Goal: Task Accomplishment & Management: Use online tool/utility

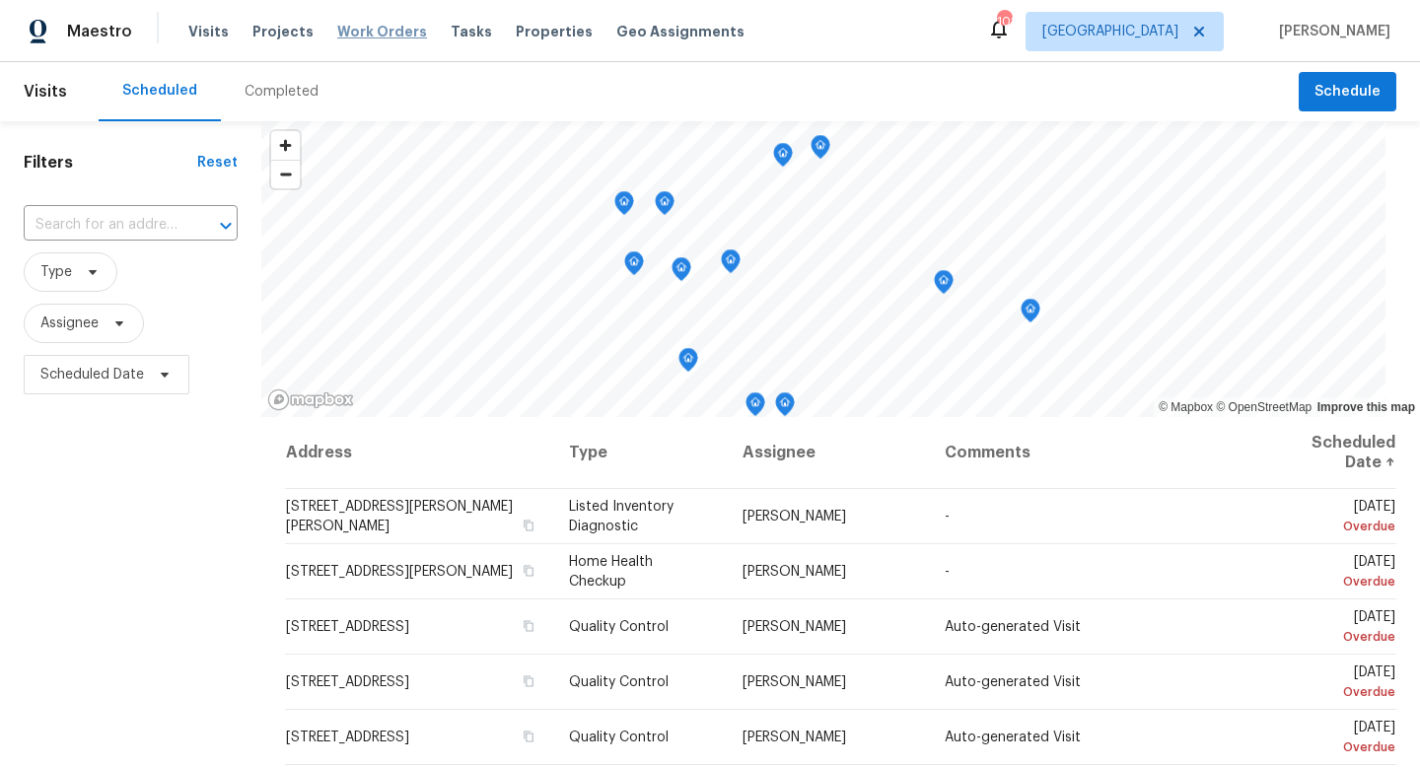
click at [346, 31] on span "Work Orders" at bounding box center [382, 32] width 90 height 20
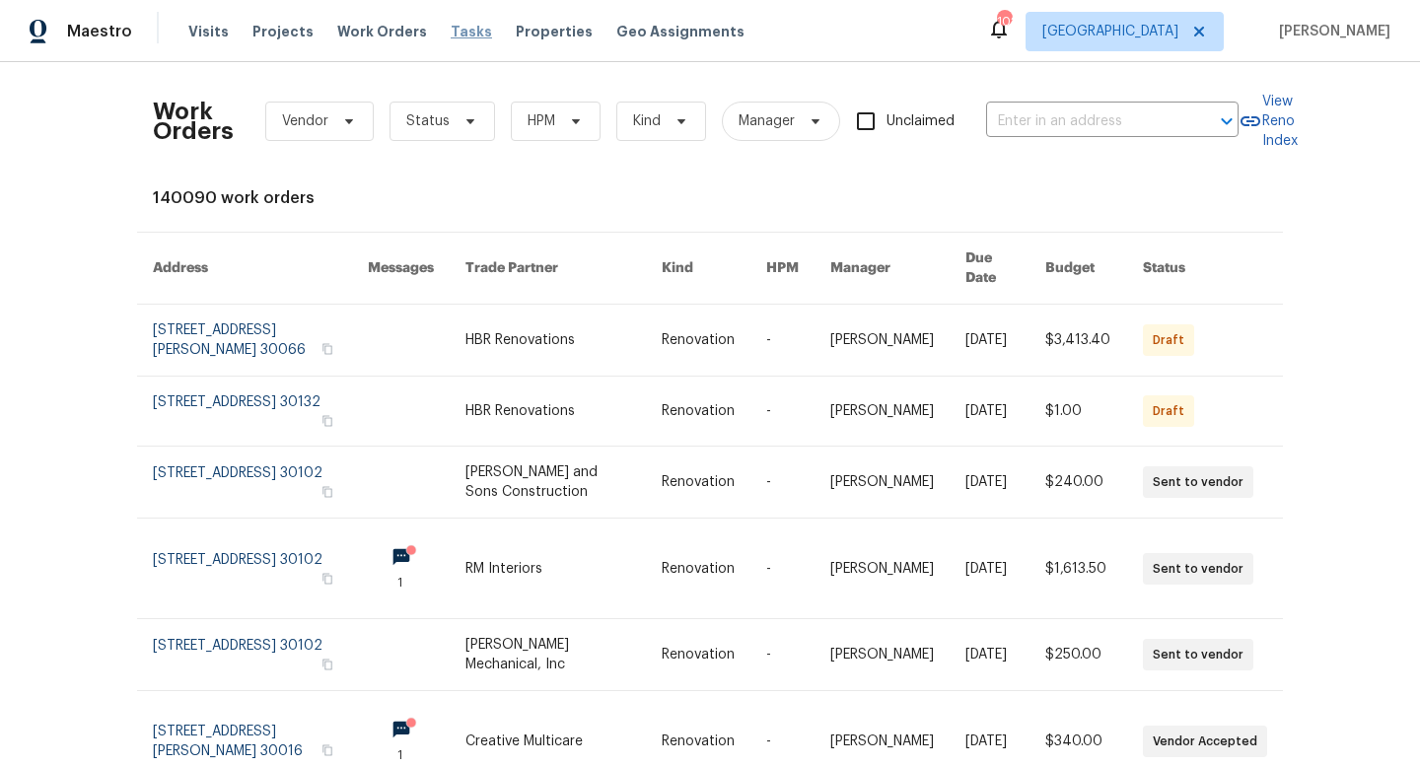
click at [452, 35] on span "Tasks" at bounding box center [471, 32] width 41 height 14
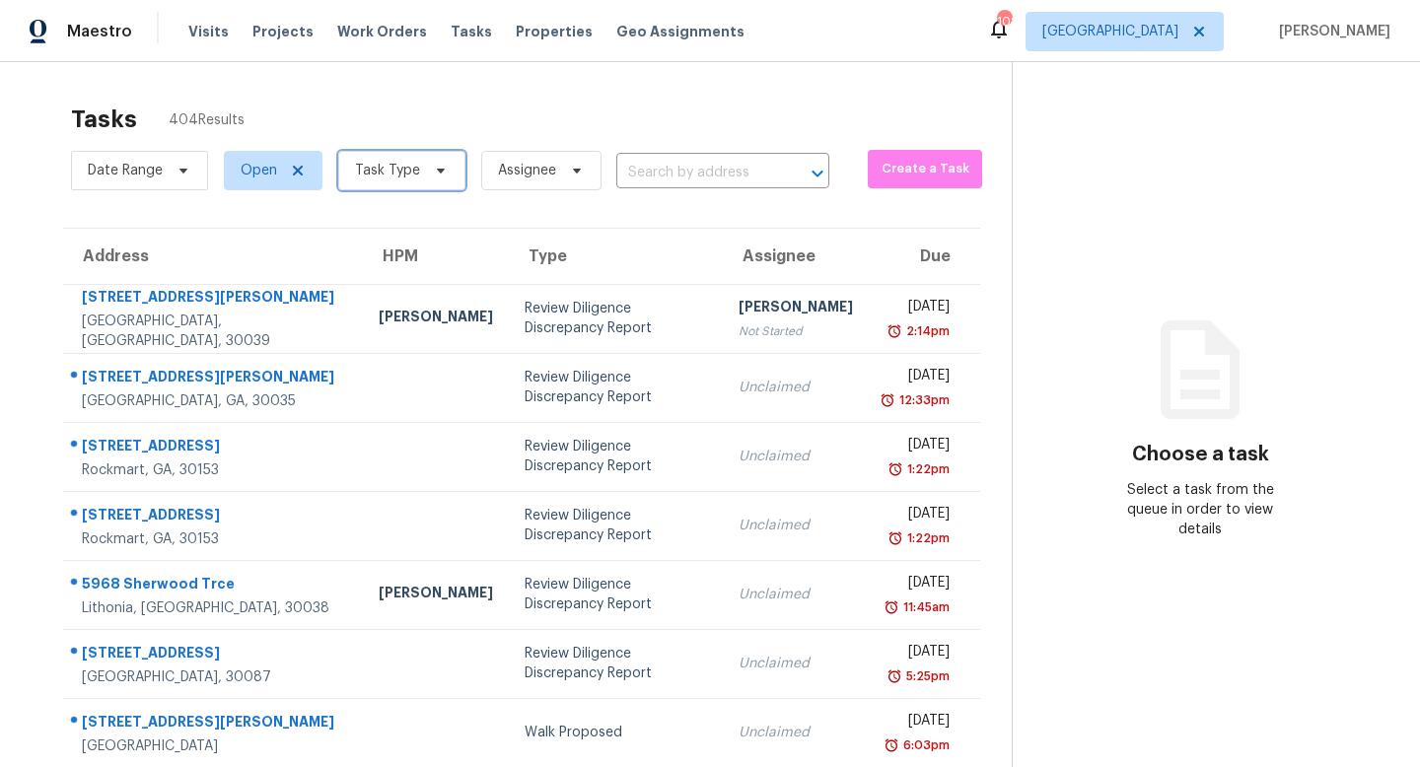
click at [427, 173] on span at bounding box center [438, 171] width 22 height 16
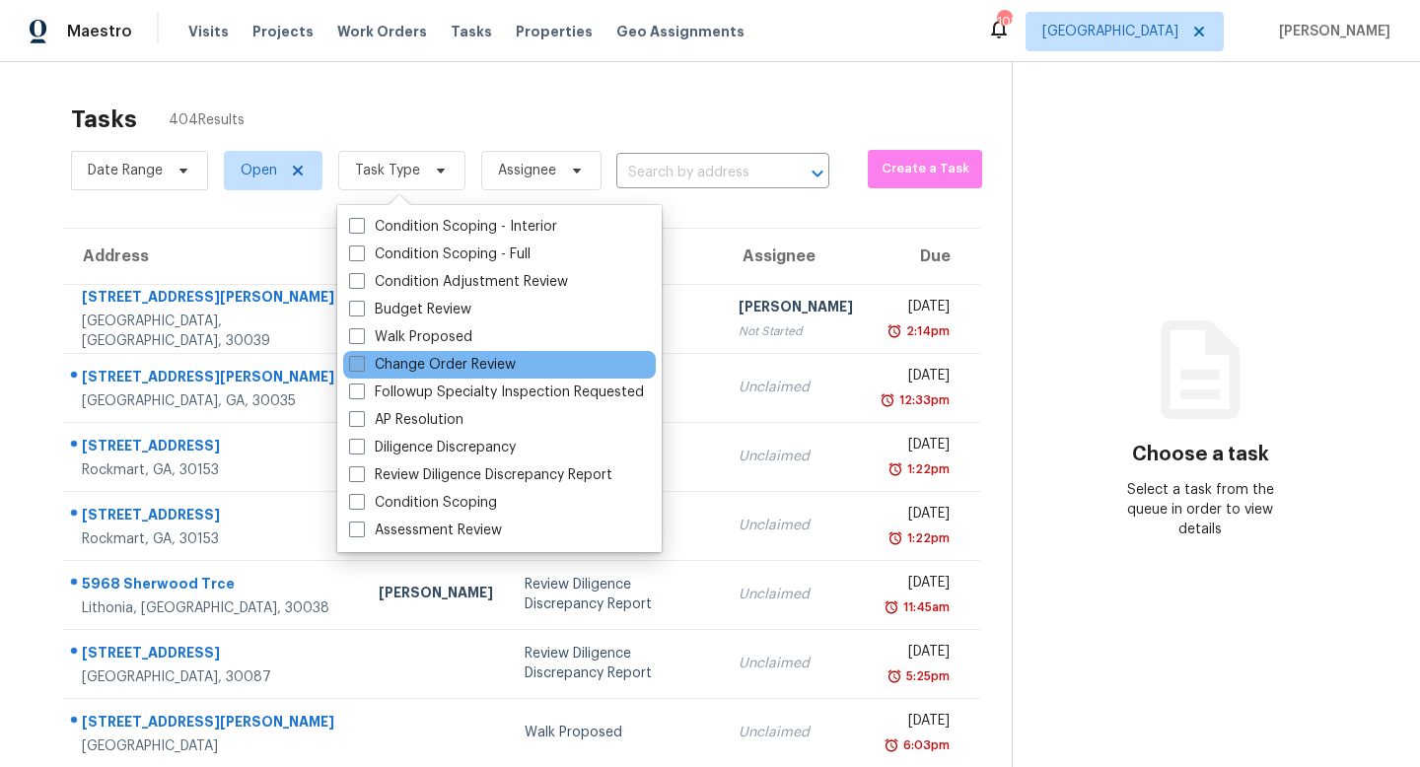
click at [457, 365] on label "Change Order Review" at bounding box center [432, 365] width 167 height 20
click at [362, 365] on input "Change Order Review" at bounding box center [355, 361] width 13 height 13
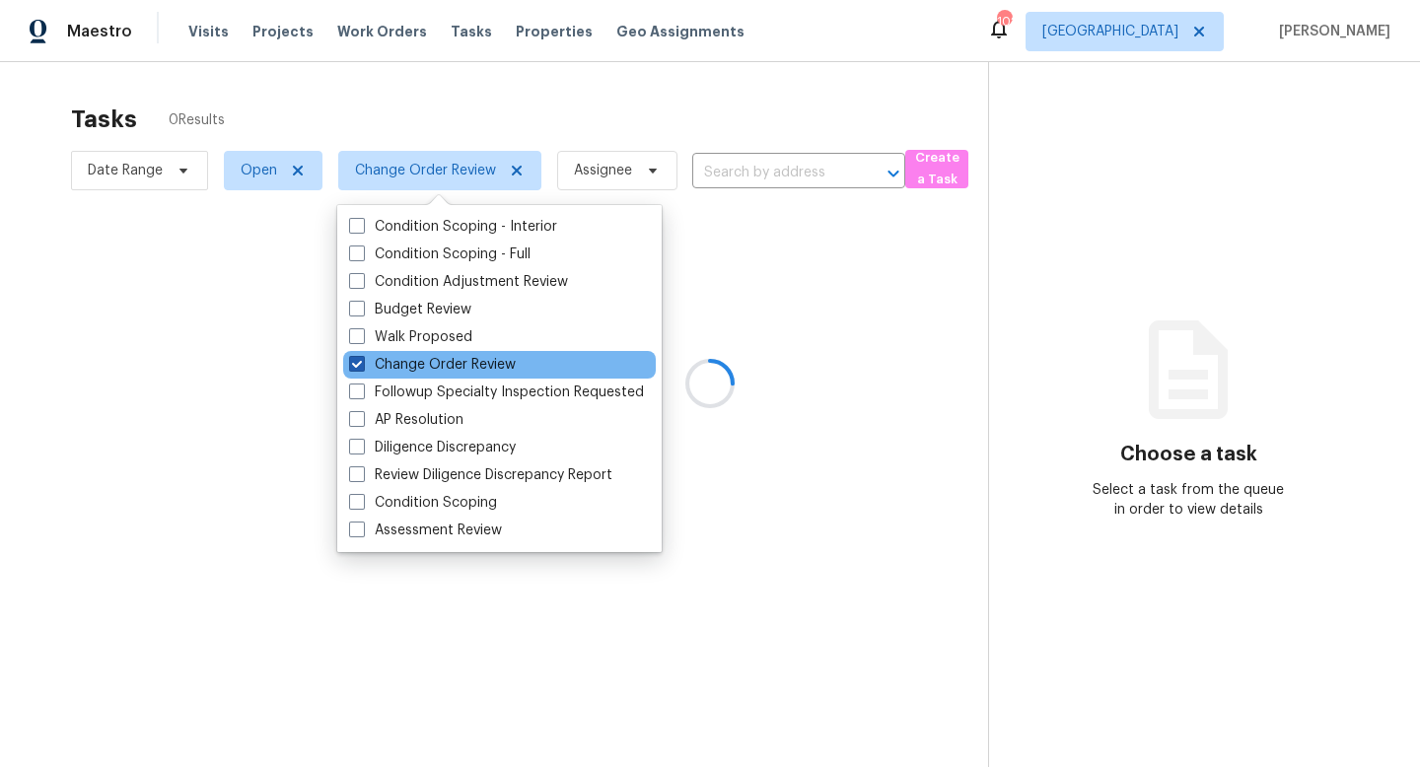
click at [360, 363] on span at bounding box center [357, 364] width 16 height 16
click at [360, 363] on input "Change Order Review" at bounding box center [355, 361] width 13 height 13
checkbox input "false"
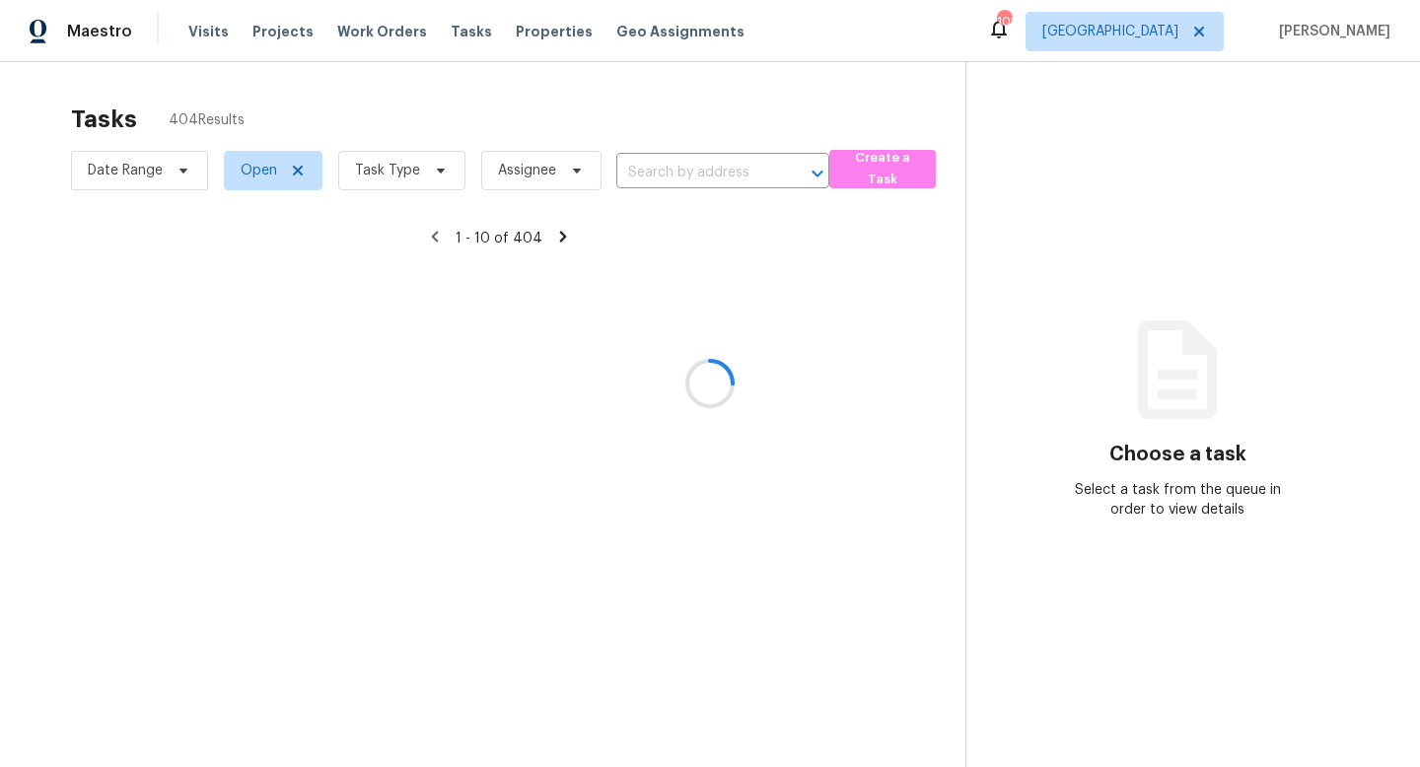
click at [438, 165] on div at bounding box center [710, 383] width 1420 height 767
click at [393, 175] on div at bounding box center [710, 383] width 1420 height 767
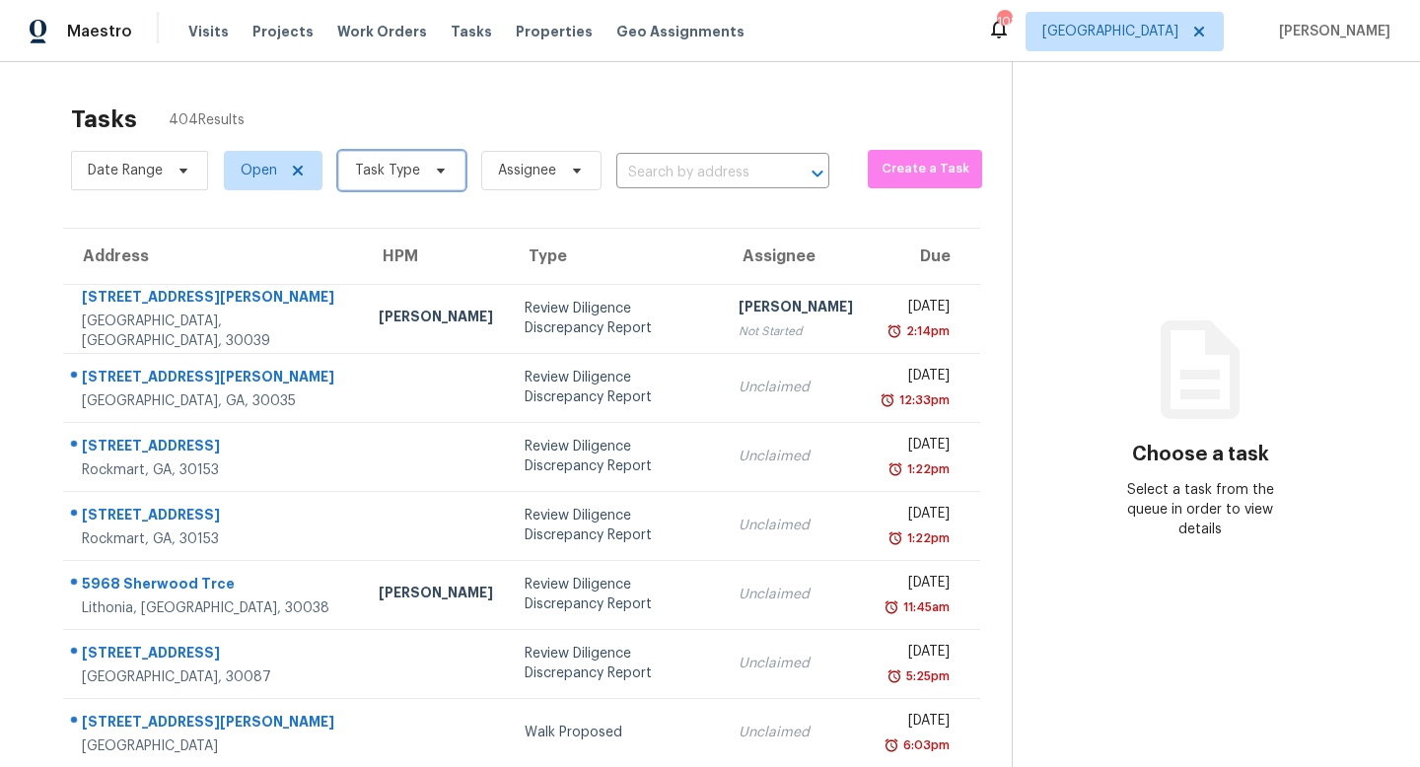
click at [401, 172] on span "Task Type" at bounding box center [387, 171] width 65 height 20
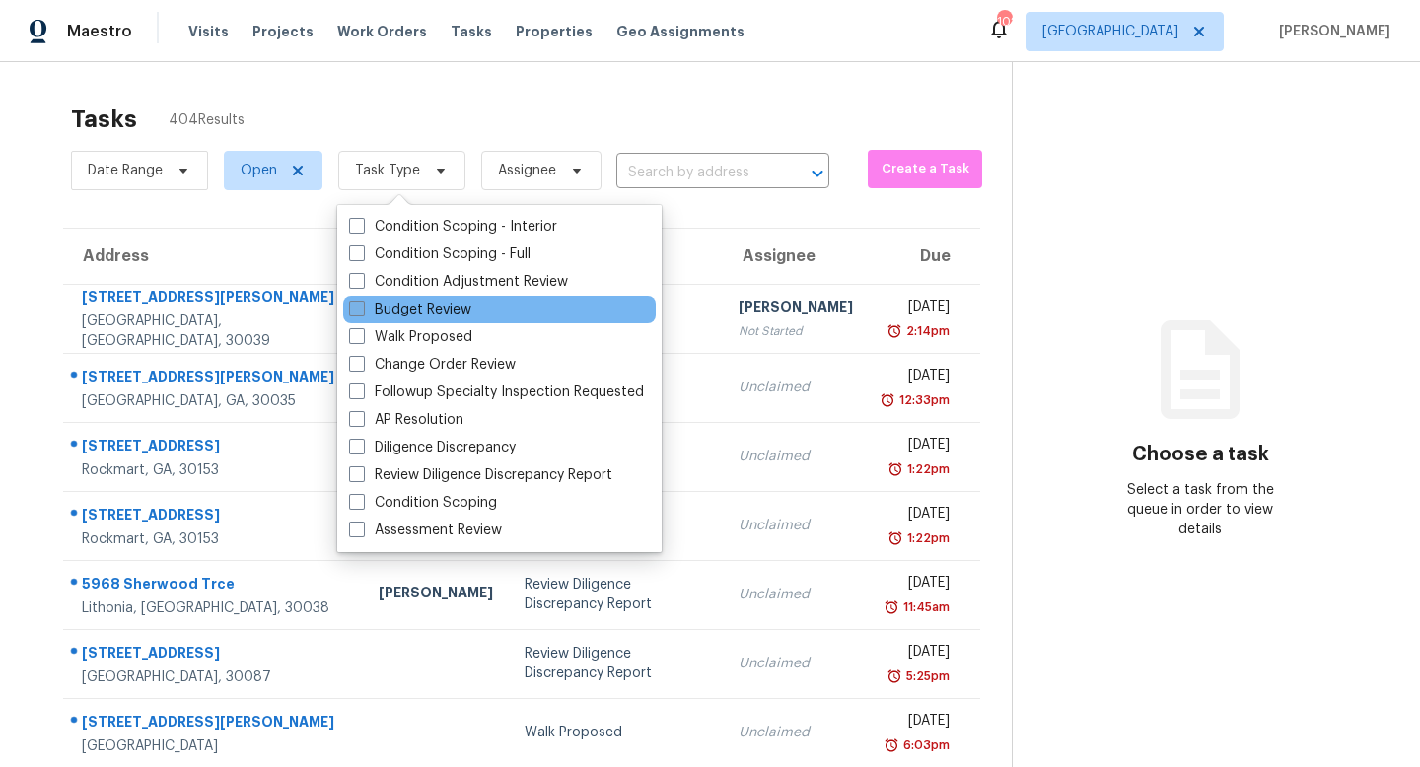
click at [420, 305] on label "Budget Review" at bounding box center [410, 310] width 122 height 20
click at [362, 305] on input "Budget Review" at bounding box center [355, 306] width 13 height 13
checkbox input "true"
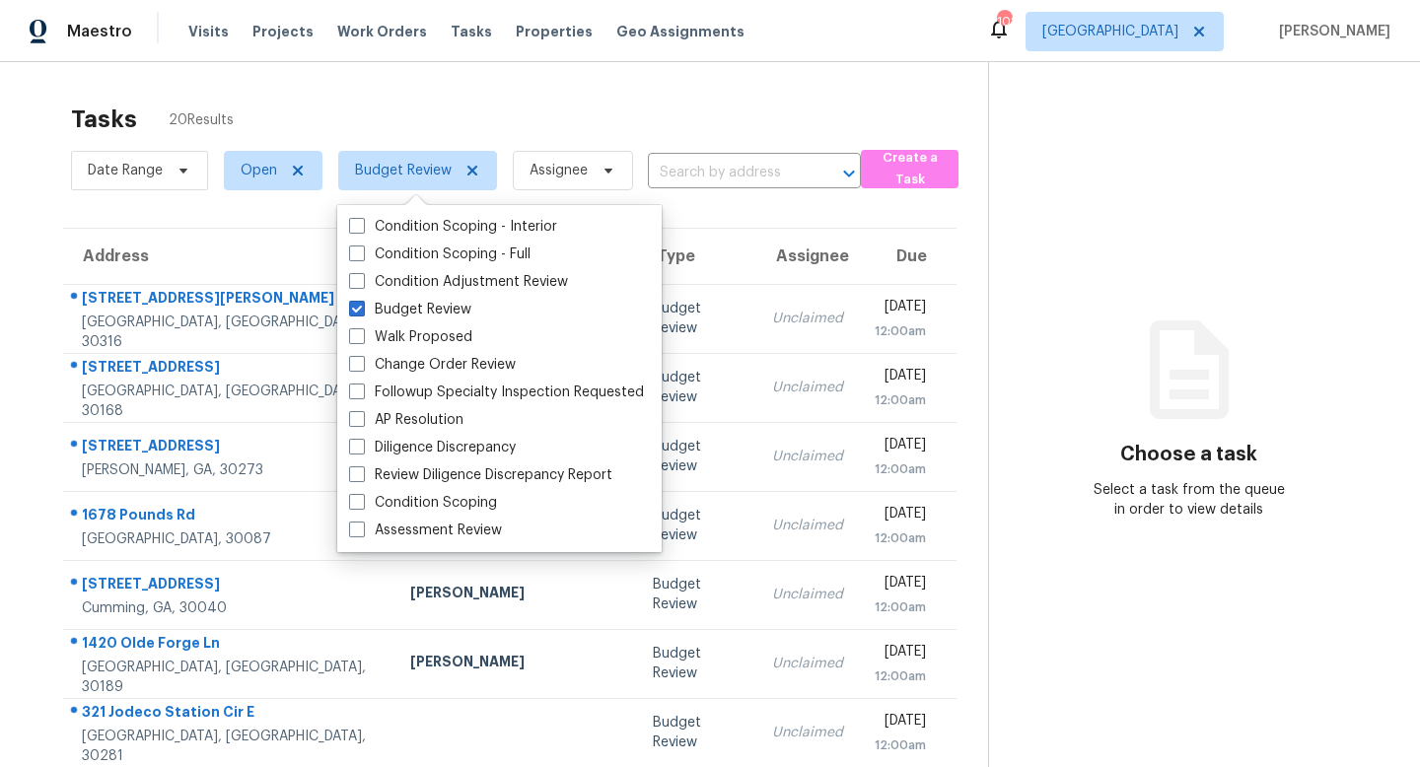
click at [537, 125] on div "Tasks 20 Results" at bounding box center [529, 119] width 917 height 51
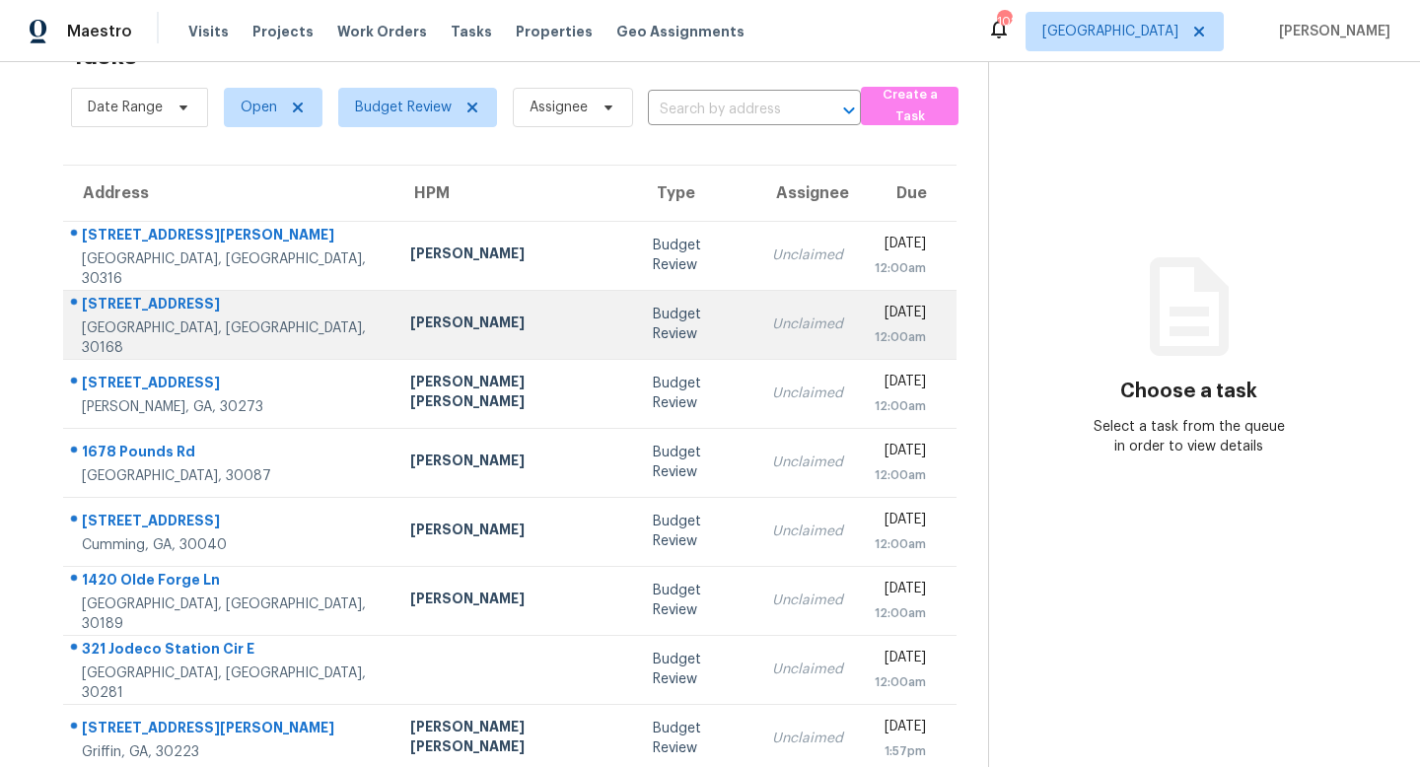
scroll to position [6, 0]
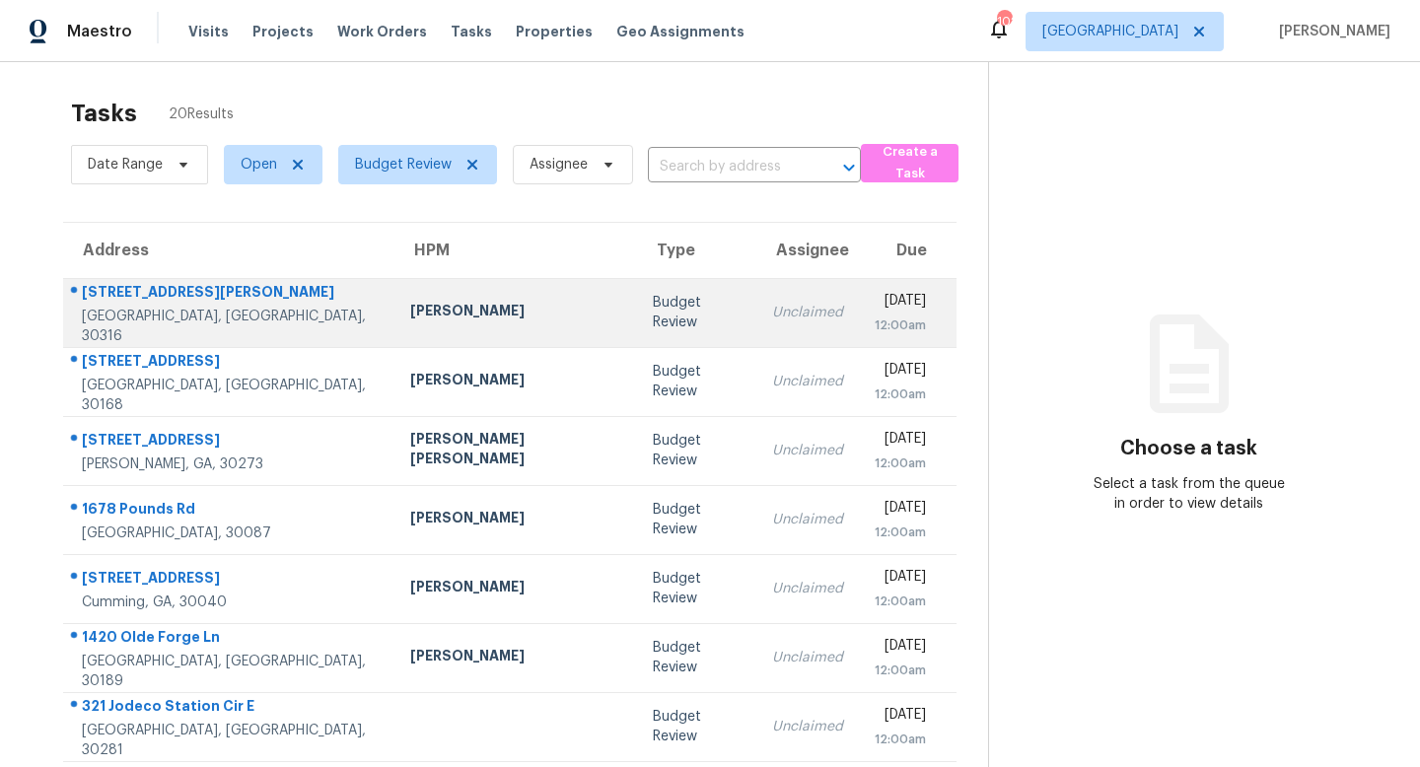
click at [470, 309] on div "Juan Lozano" at bounding box center [515, 313] width 211 height 25
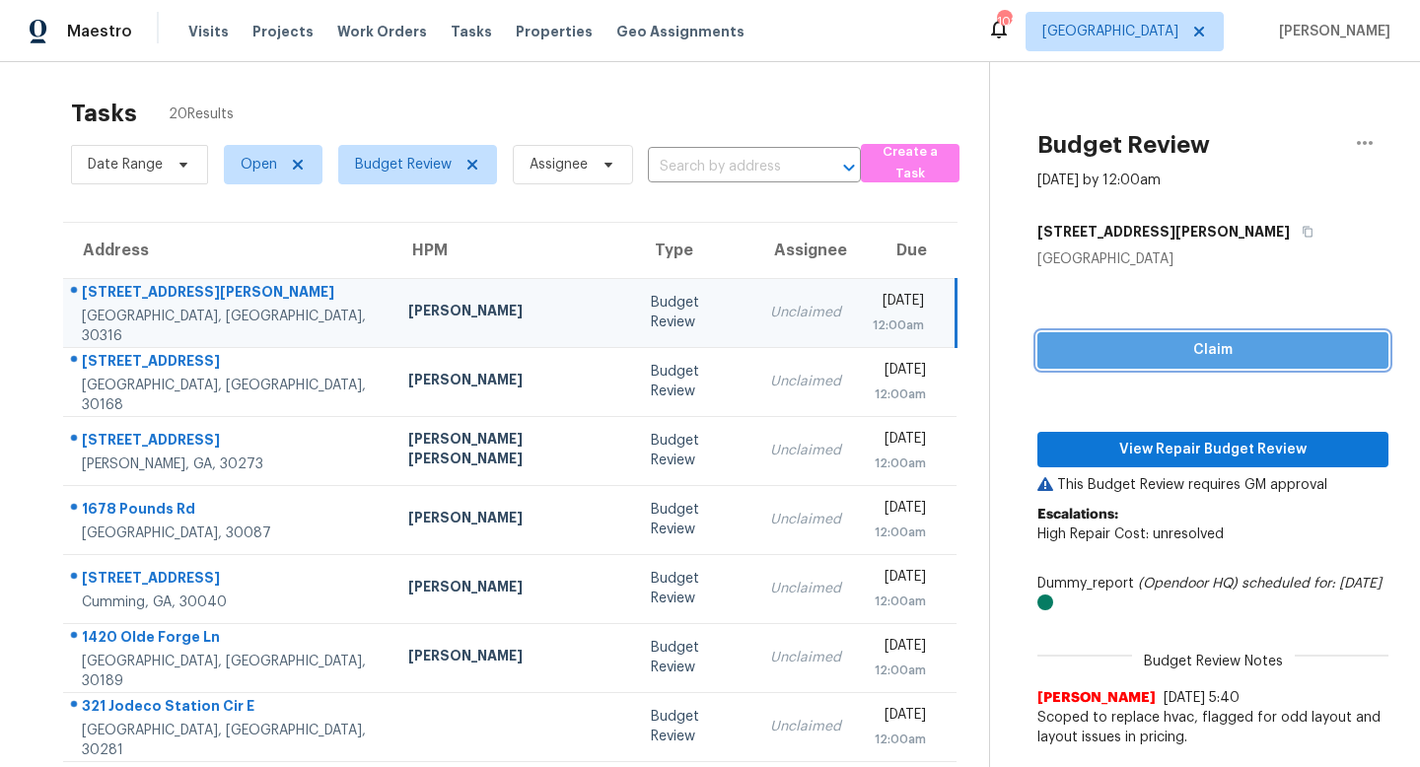
click at [1174, 345] on span "Claim" at bounding box center [1212, 350] width 319 height 25
click at [1172, 428] on div "Claim View Repair Budget Review This Budget Review requires GM approval Escalat…" at bounding box center [1212, 513] width 351 height 488
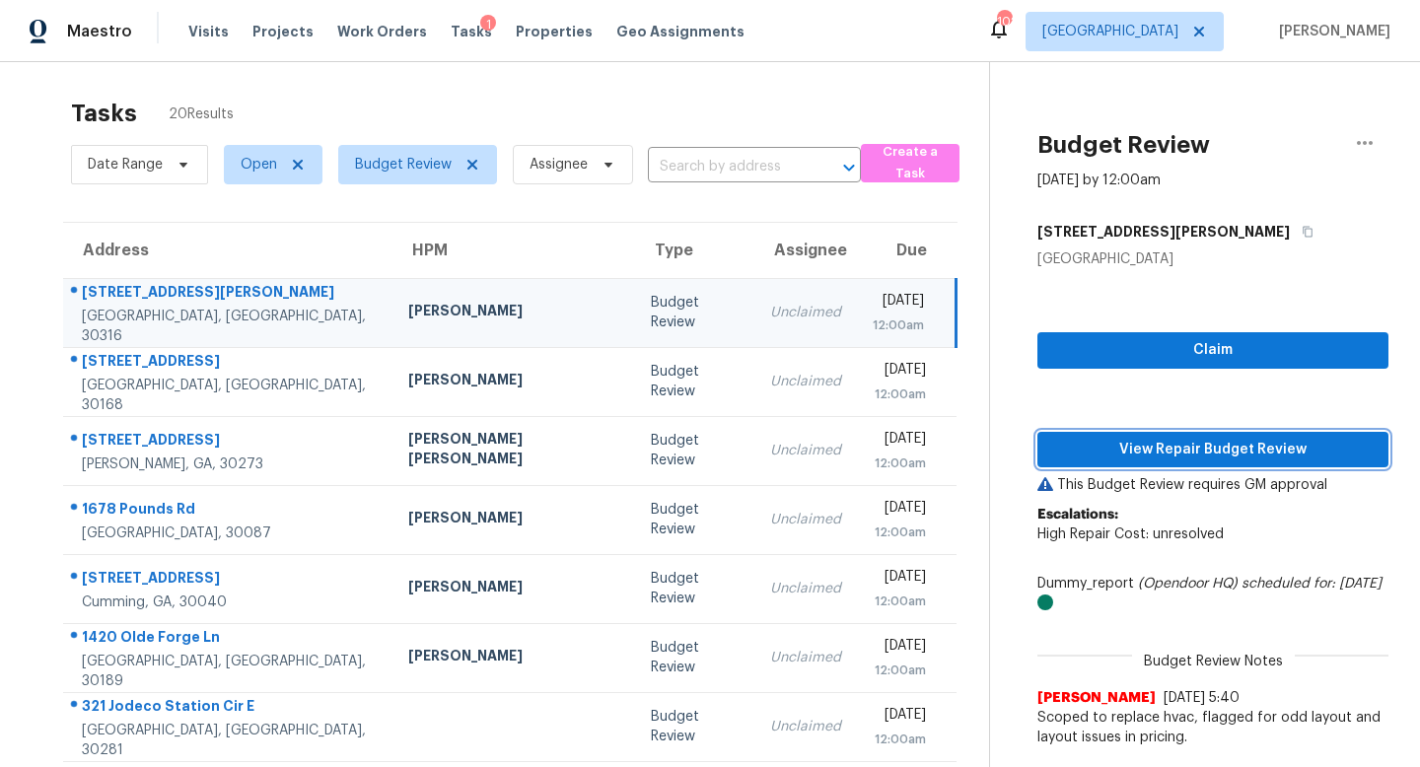
click at [1168, 449] on span "View Repair Budget Review" at bounding box center [1212, 450] width 319 height 25
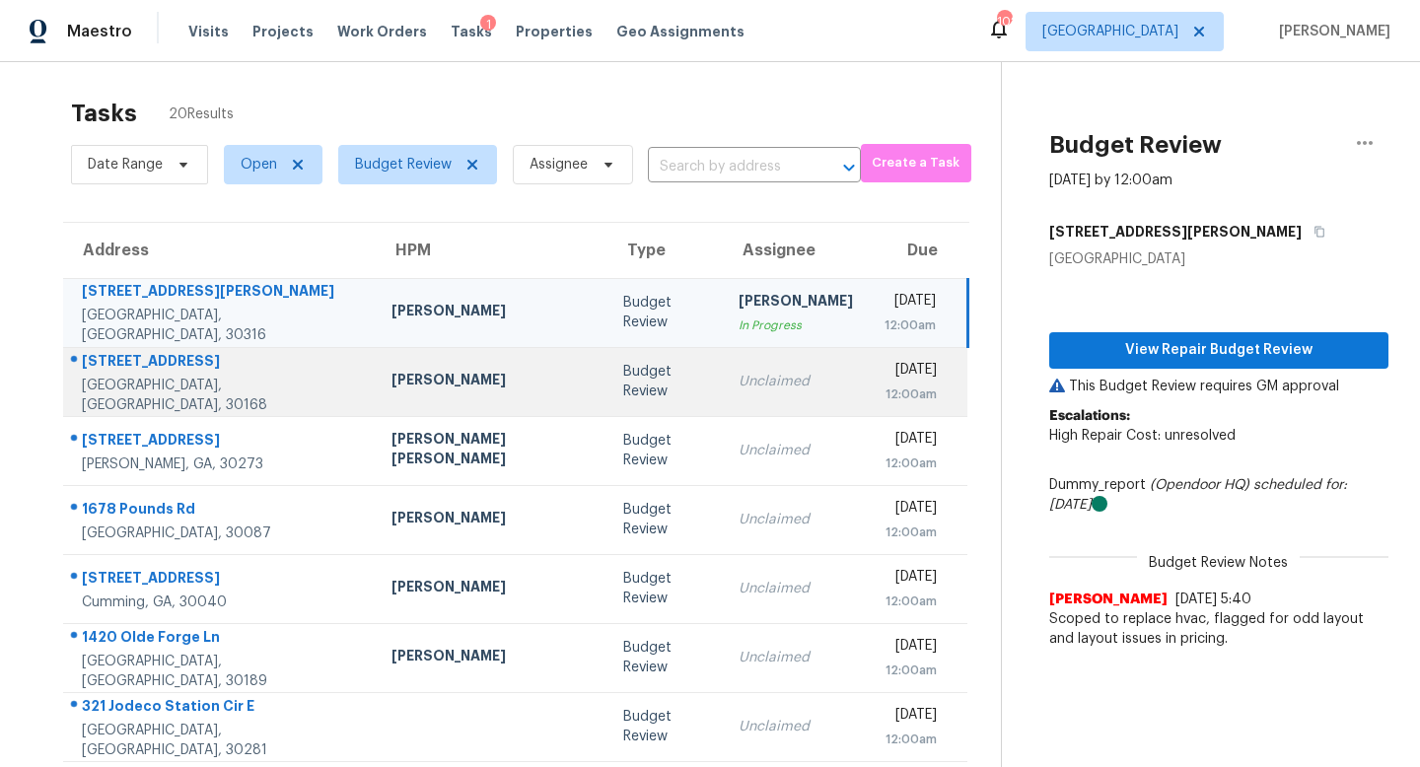
click at [723, 370] on td "Unclaimed" at bounding box center [796, 381] width 146 height 69
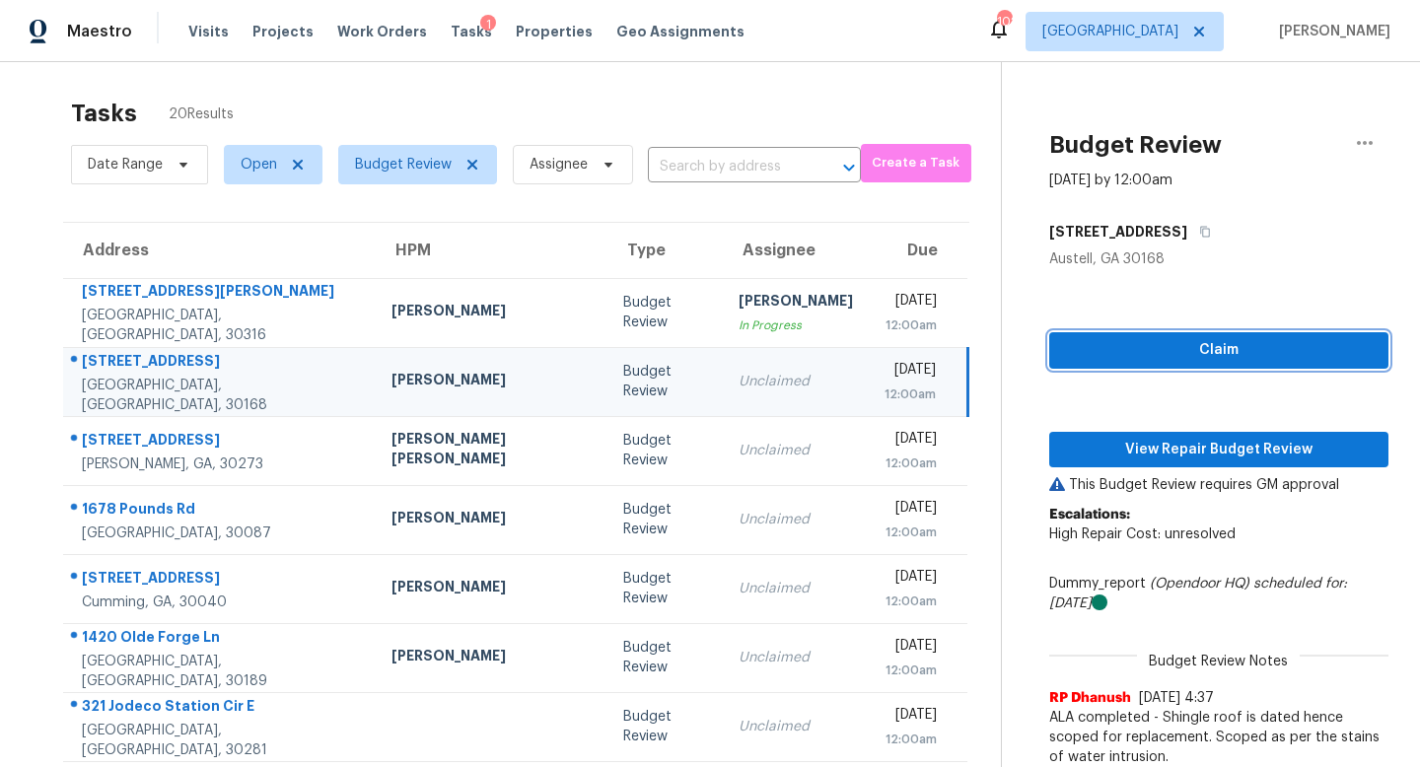
click at [1138, 336] on button "Claim" at bounding box center [1218, 350] width 339 height 36
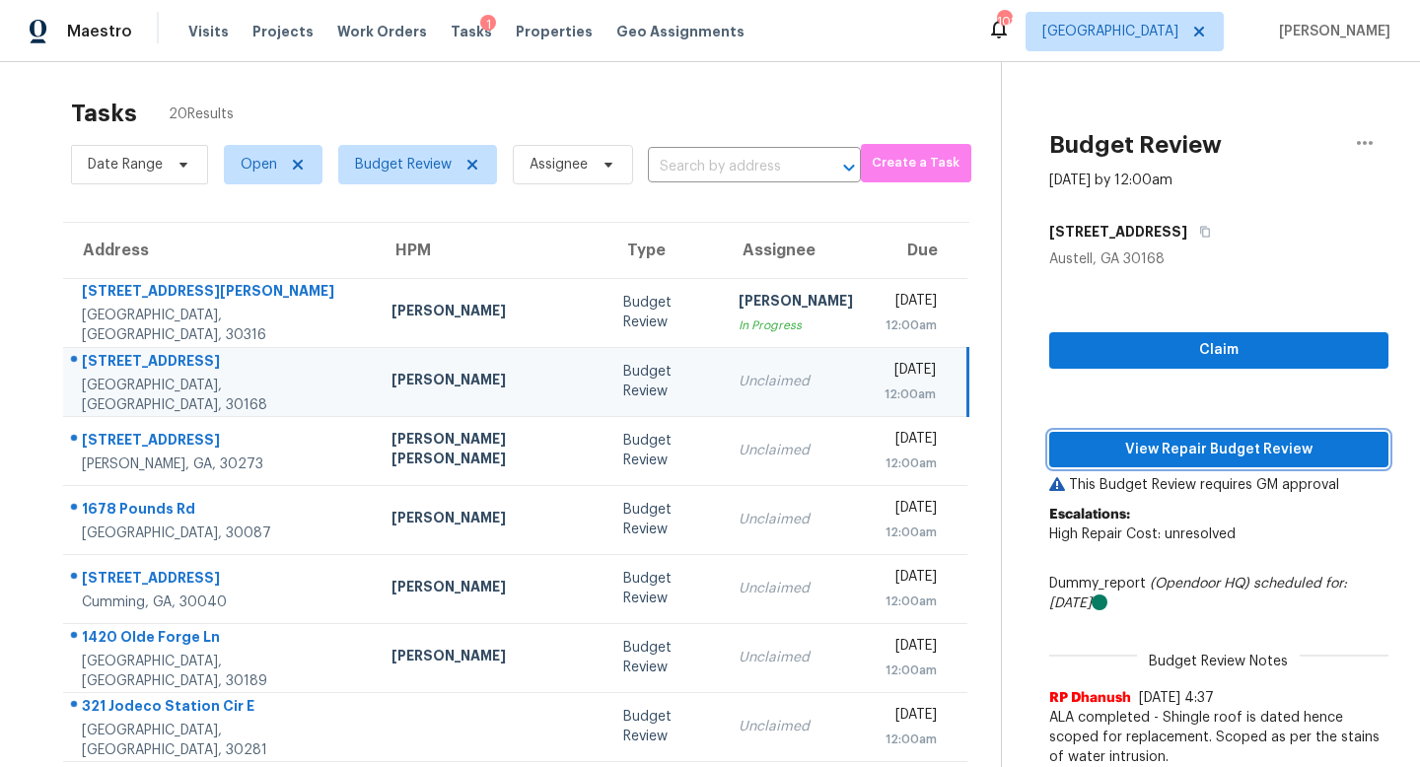
click at [1148, 446] on span "View Repair Budget Review" at bounding box center [1219, 450] width 308 height 25
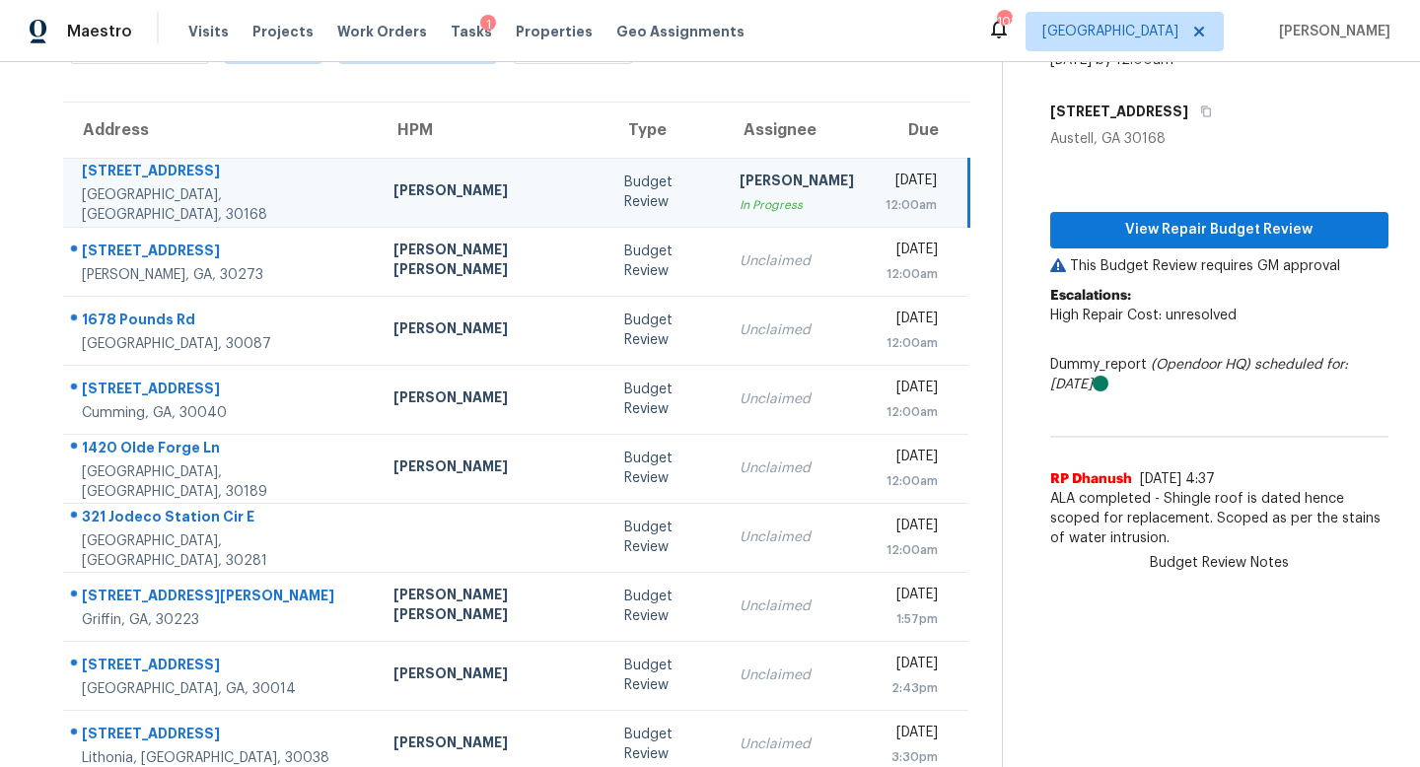
scroll to position [125, 0]
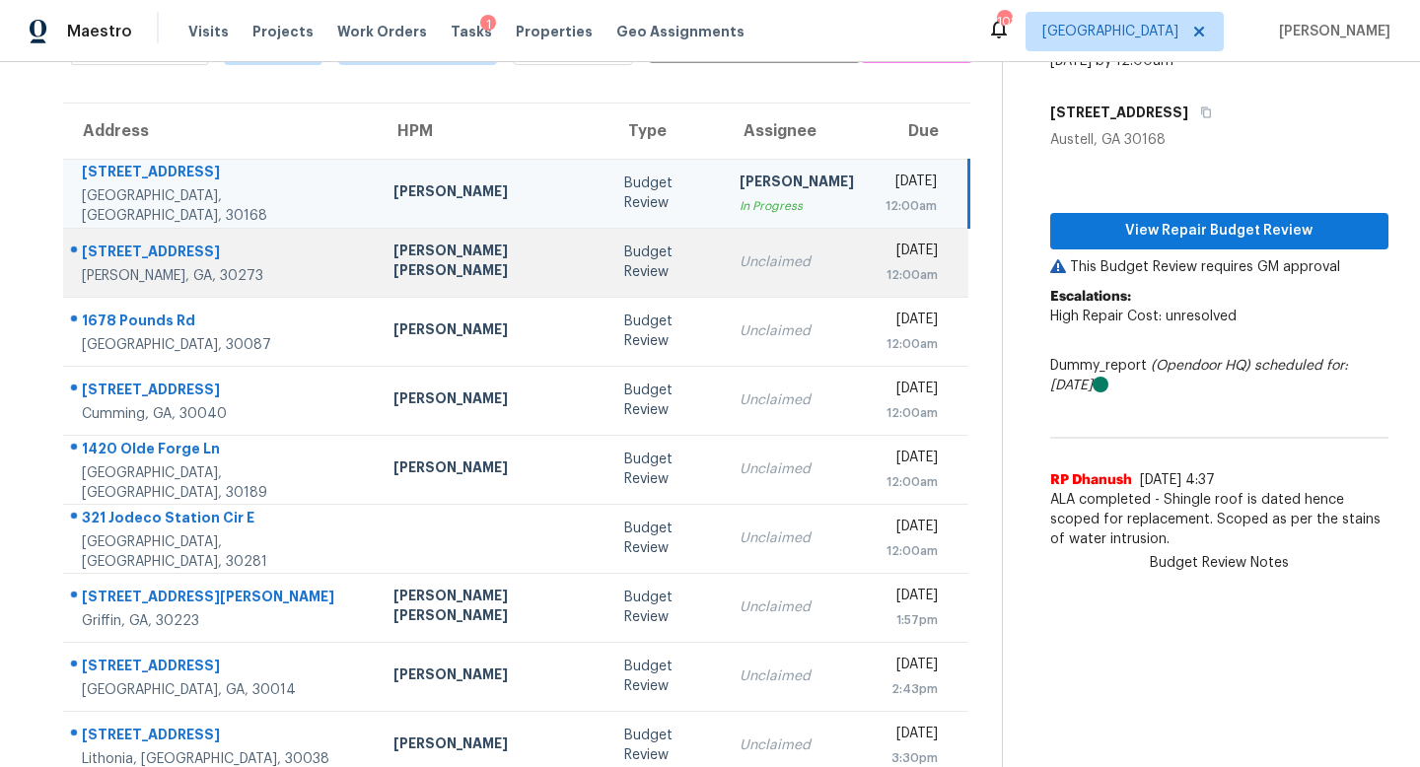
click at [749, 271] on td "Unclaimed" at bounding box center [797, 262] width 146 height 69
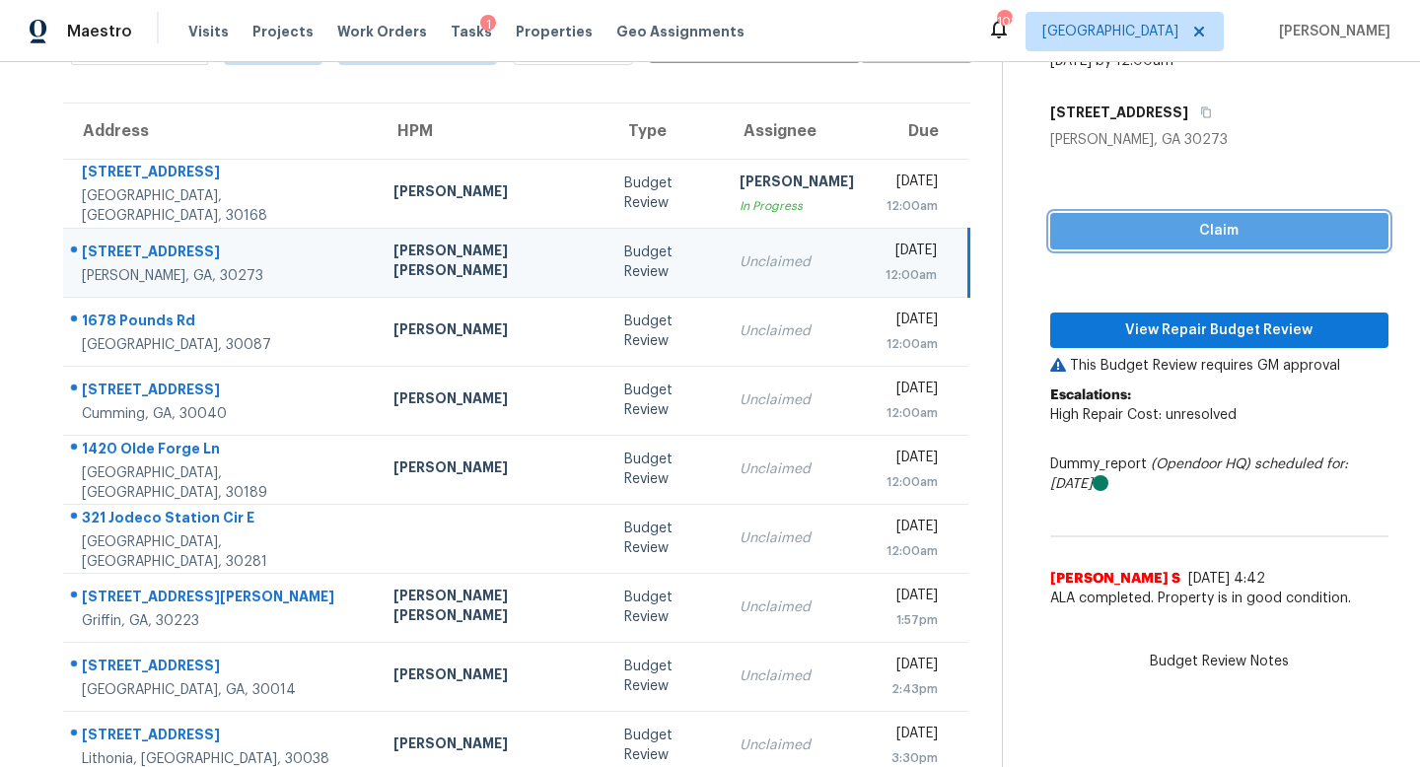
click at [1050, 244] on button "Claim" at bounding box center [1219, 231] width 338 height 36
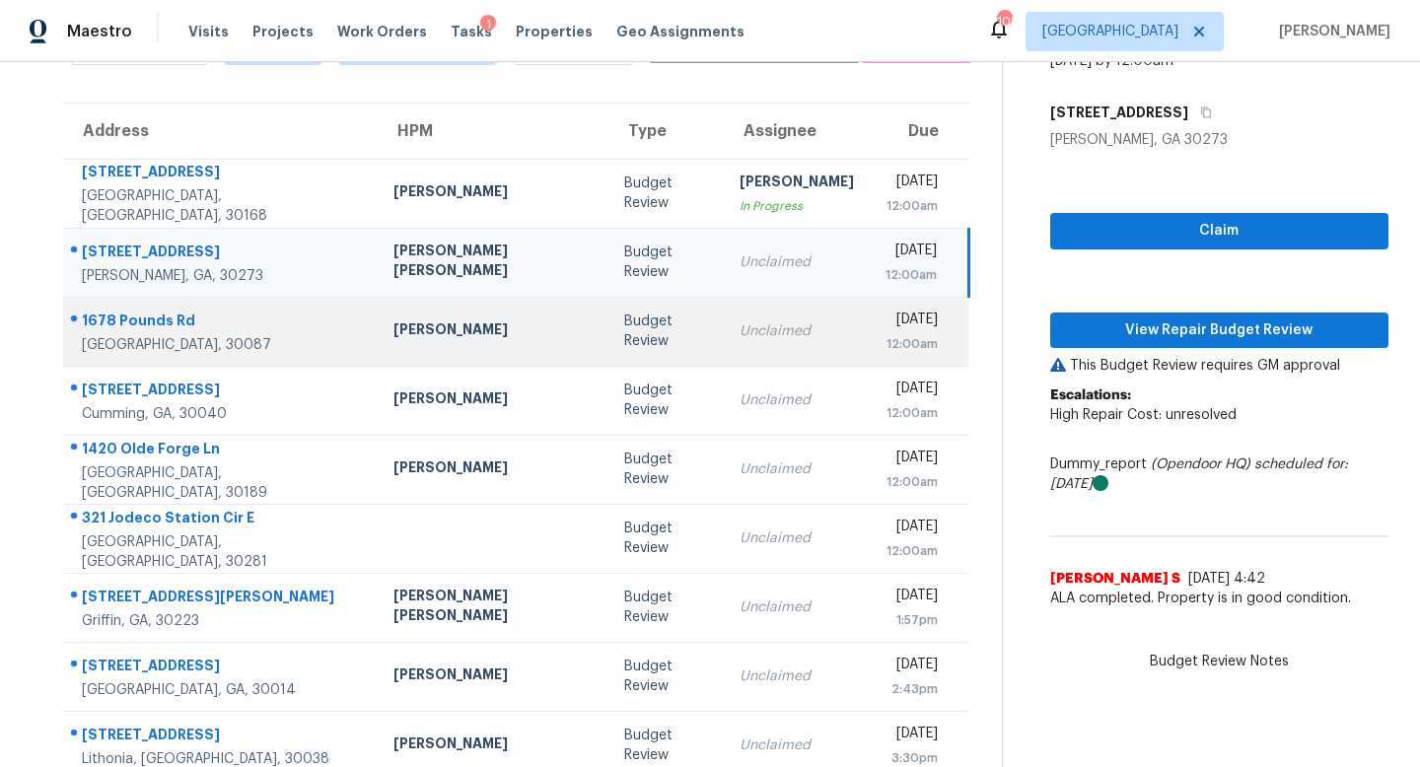
click at [724, 346] on td "Unclaimed" at bounding box center [797, 331] width 146 height 69
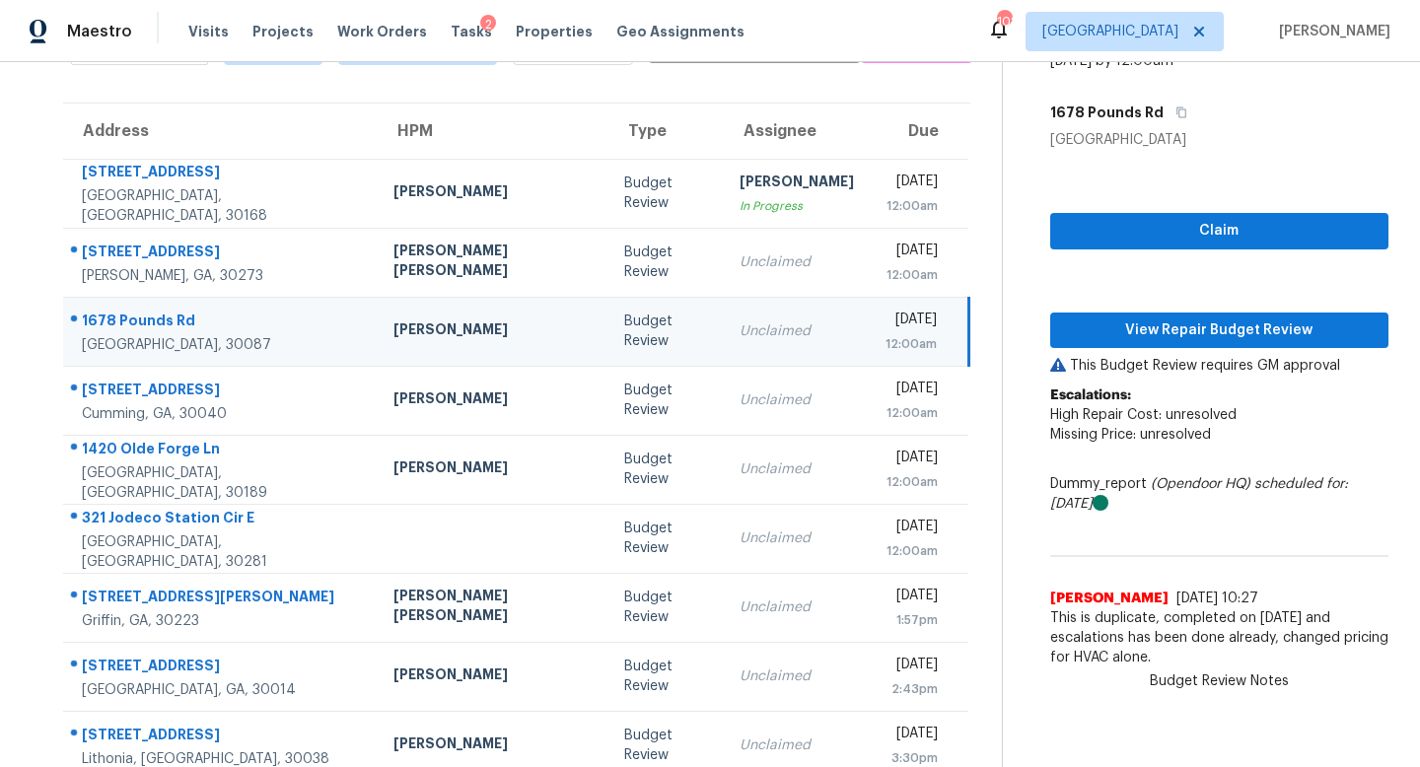
click at [1069, 253] on div "Claim View Repair Budget Review This Budget Review requires GM approval Escalat…" at bounding box center [1219, 413] width 338 height 527
click at [1066, 235] on span "Claim" at bounding box center [1219, 231] width 307 height 25
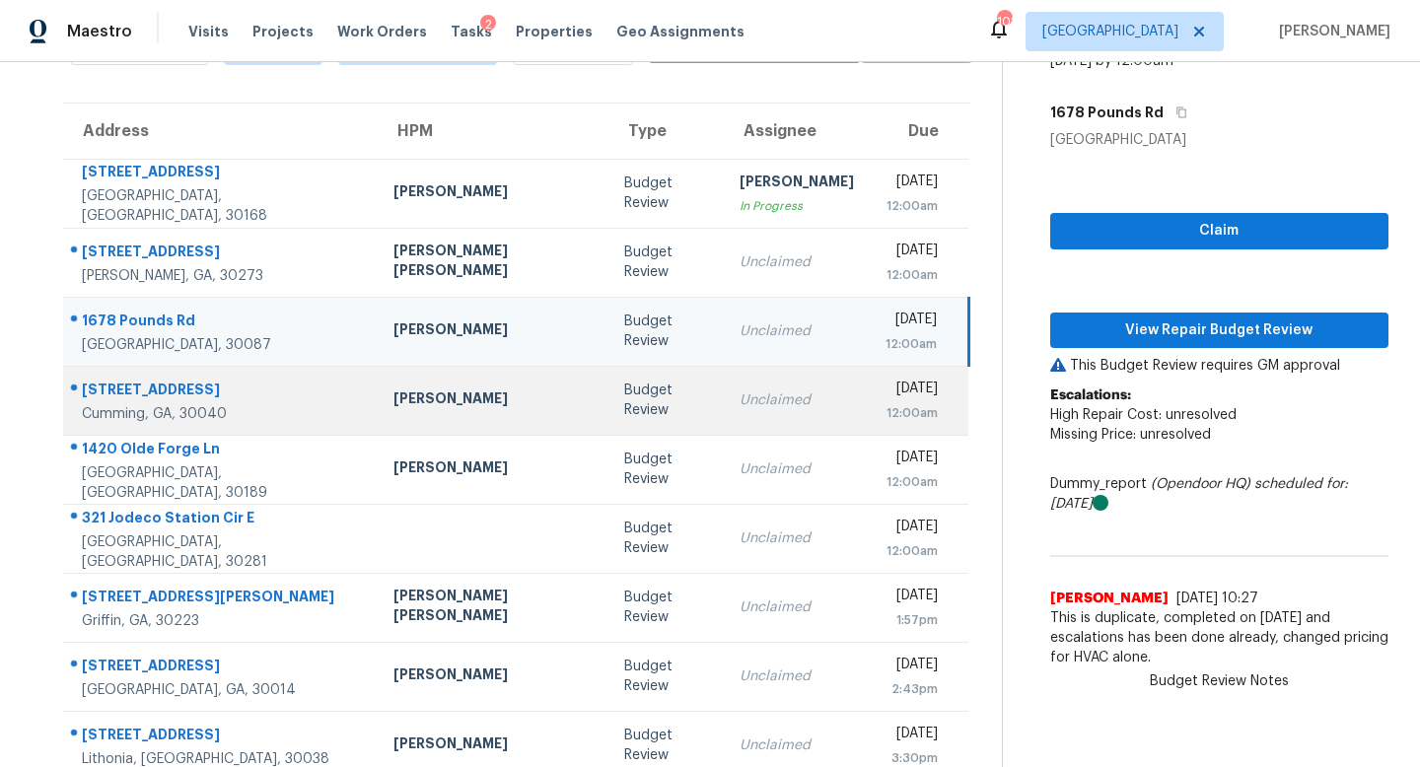
click at [870, 366] on td "Tue, Sep 23rd 2025 12:00am" at bounding box center [920, 400] width 100 height 69
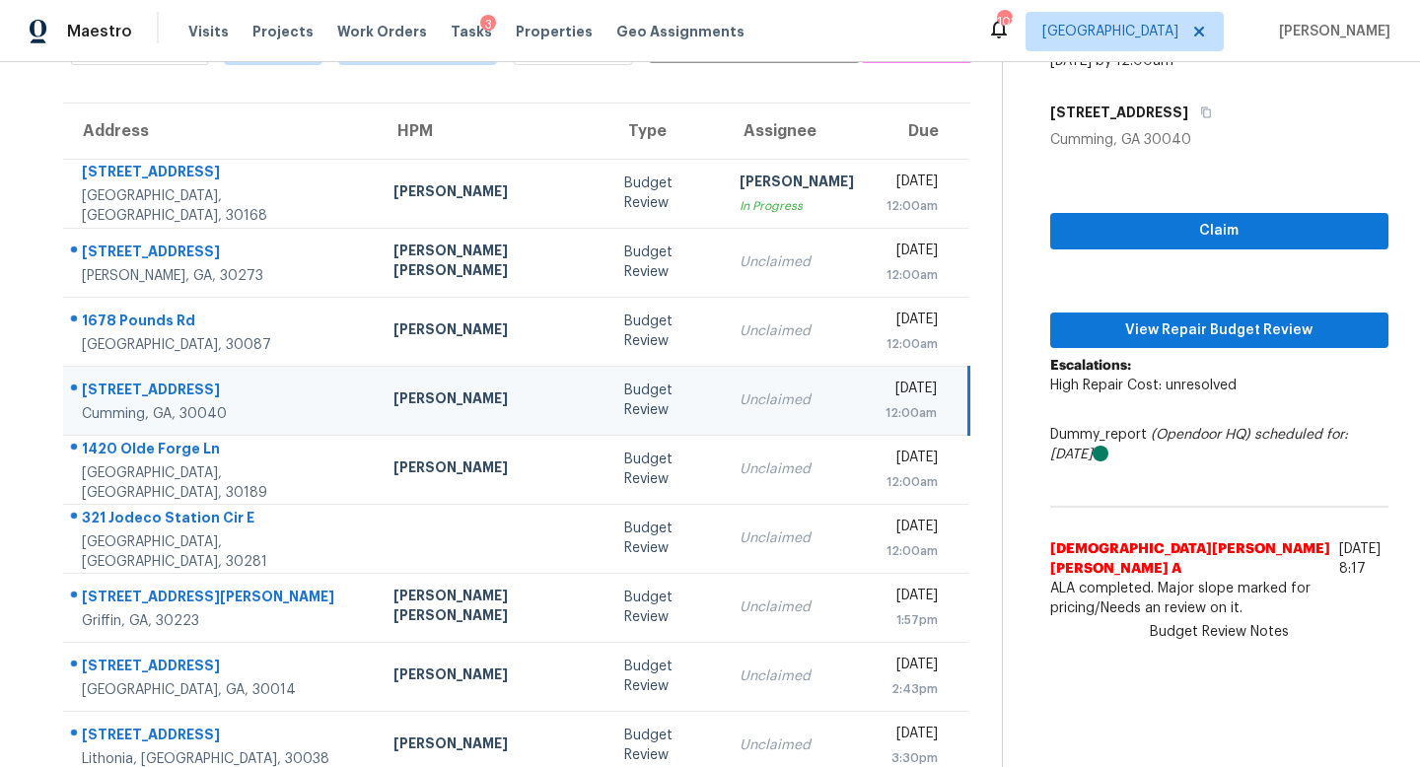
click at [724, 411] on td "Unclaimed" at bounding box center [797, 400] width 146 height 69
click at [1118, 219] on span "Claim" at bounding box center [1219, 231] width 307 height 25
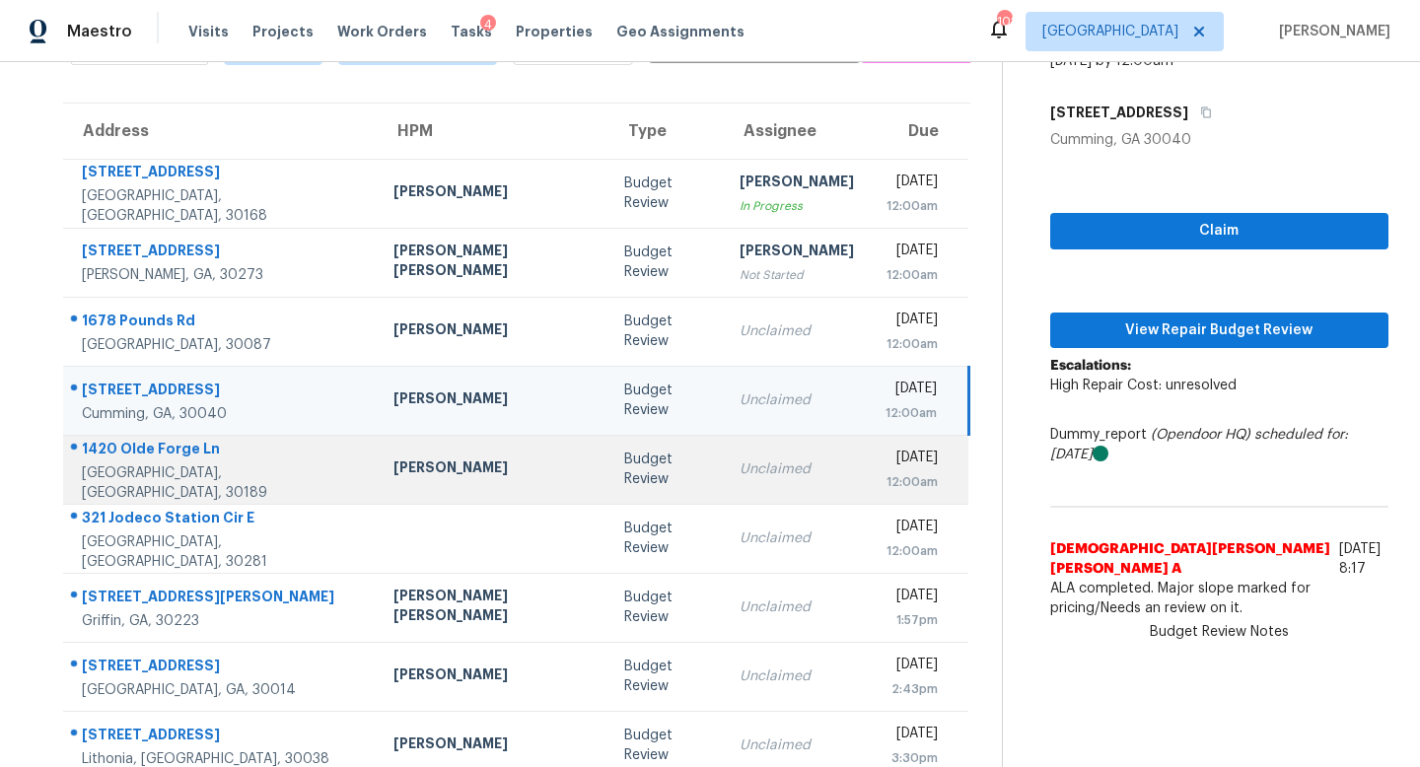
click at [885, 472] on div "12:00am" at bounding box center [911, 482] width 53 height 20
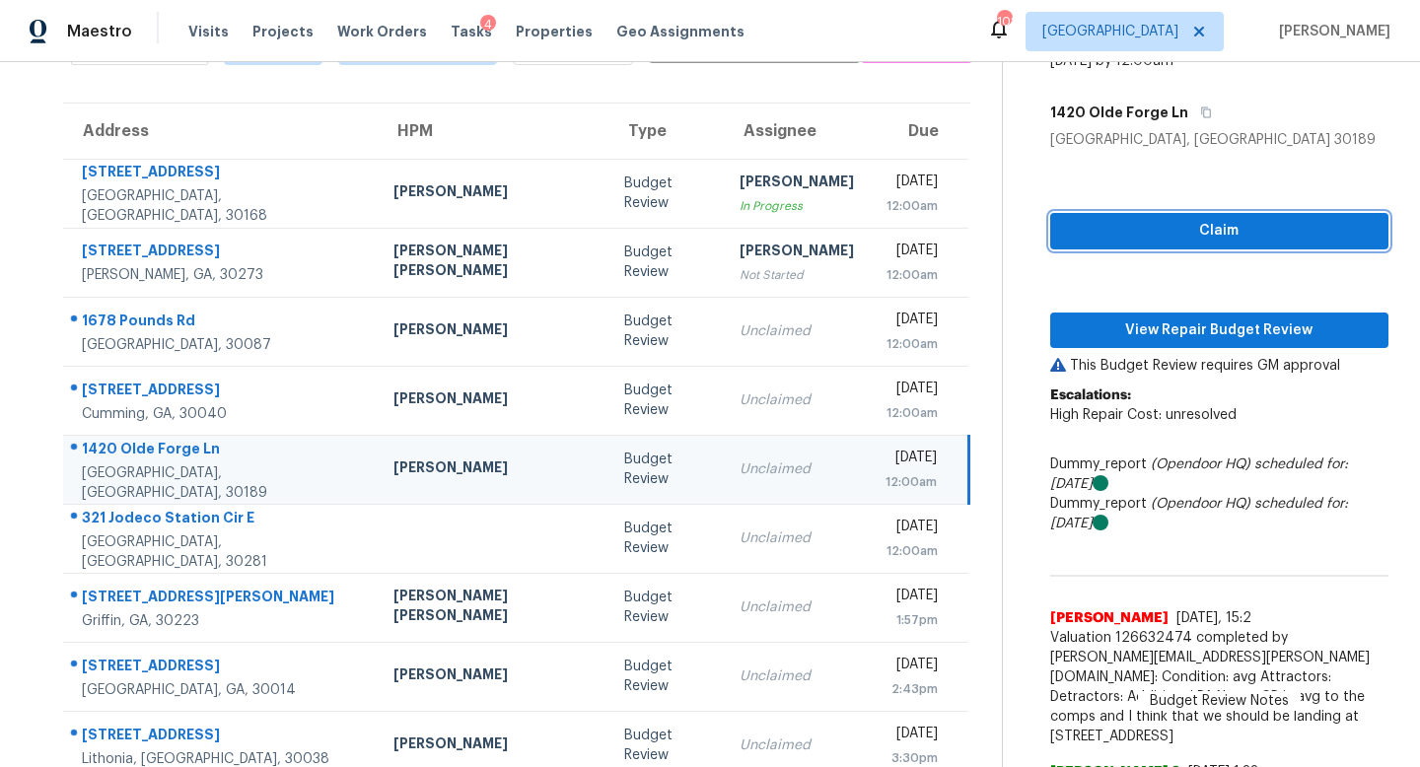
click at [1158, 239] on span "Claim" at bounding box center [1219, 231] width 307 height 25
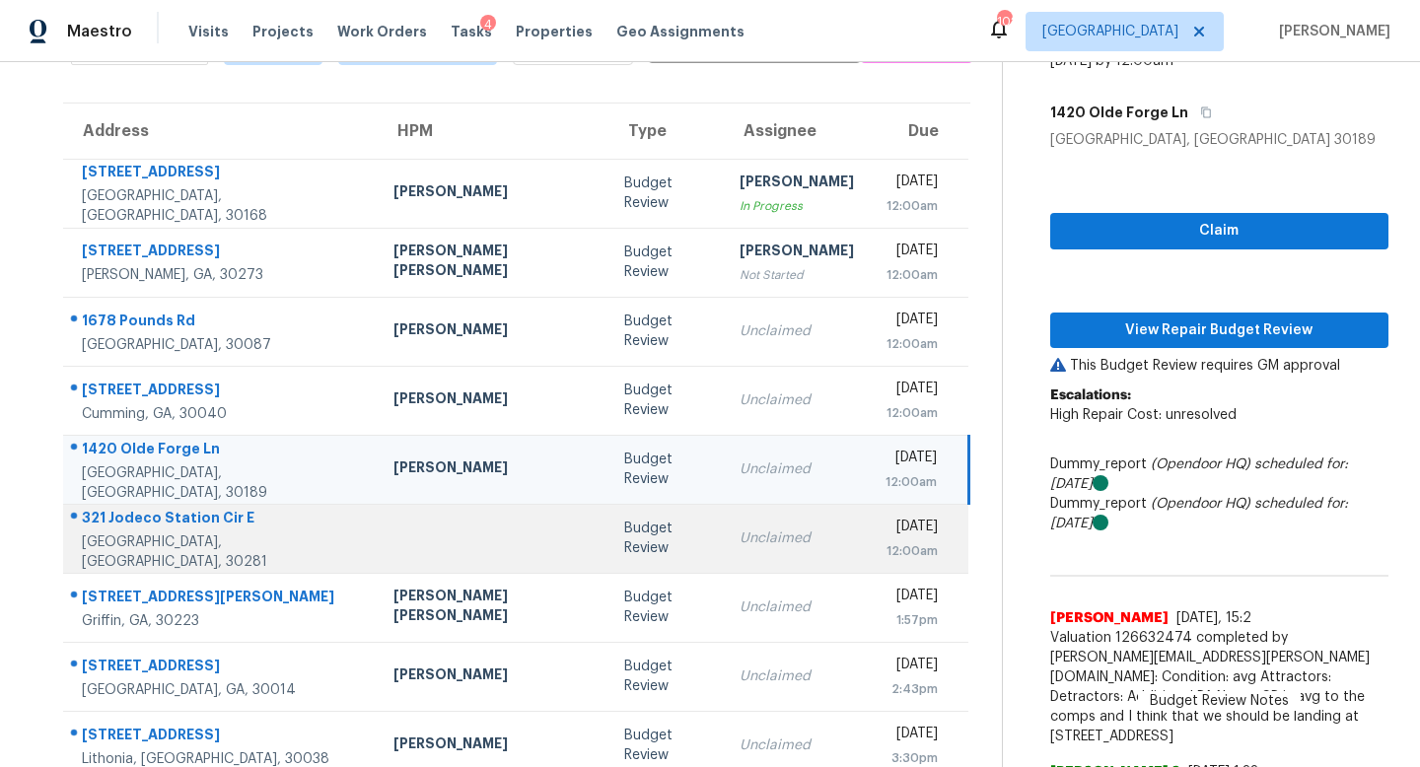
click at [870, 560] on td "Tue, Sep 23rd 2025 12:00am" at bounding box center [920, 538] width 100 height 69
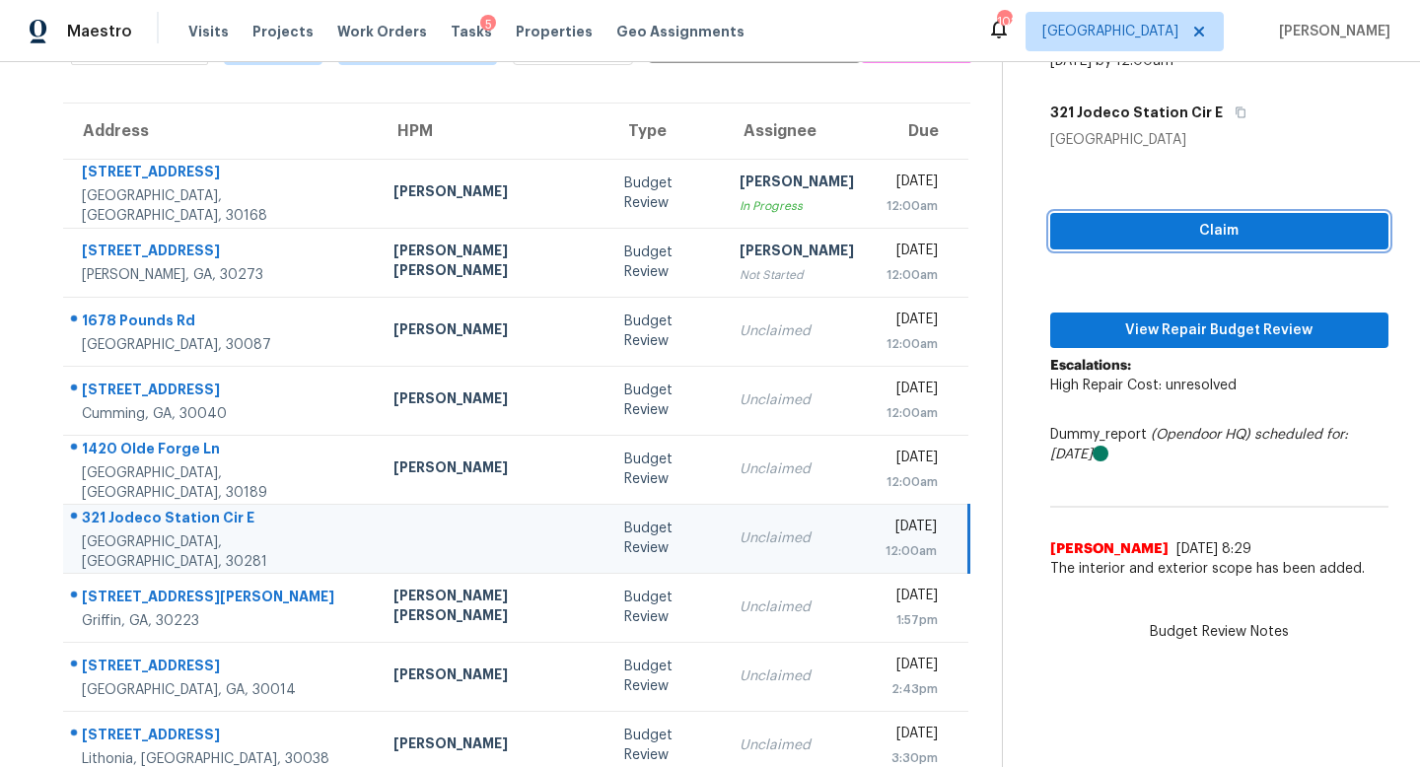
click at [1076, 243] on button "Claim" at bounding box center [1219, 231] width 338 height 36
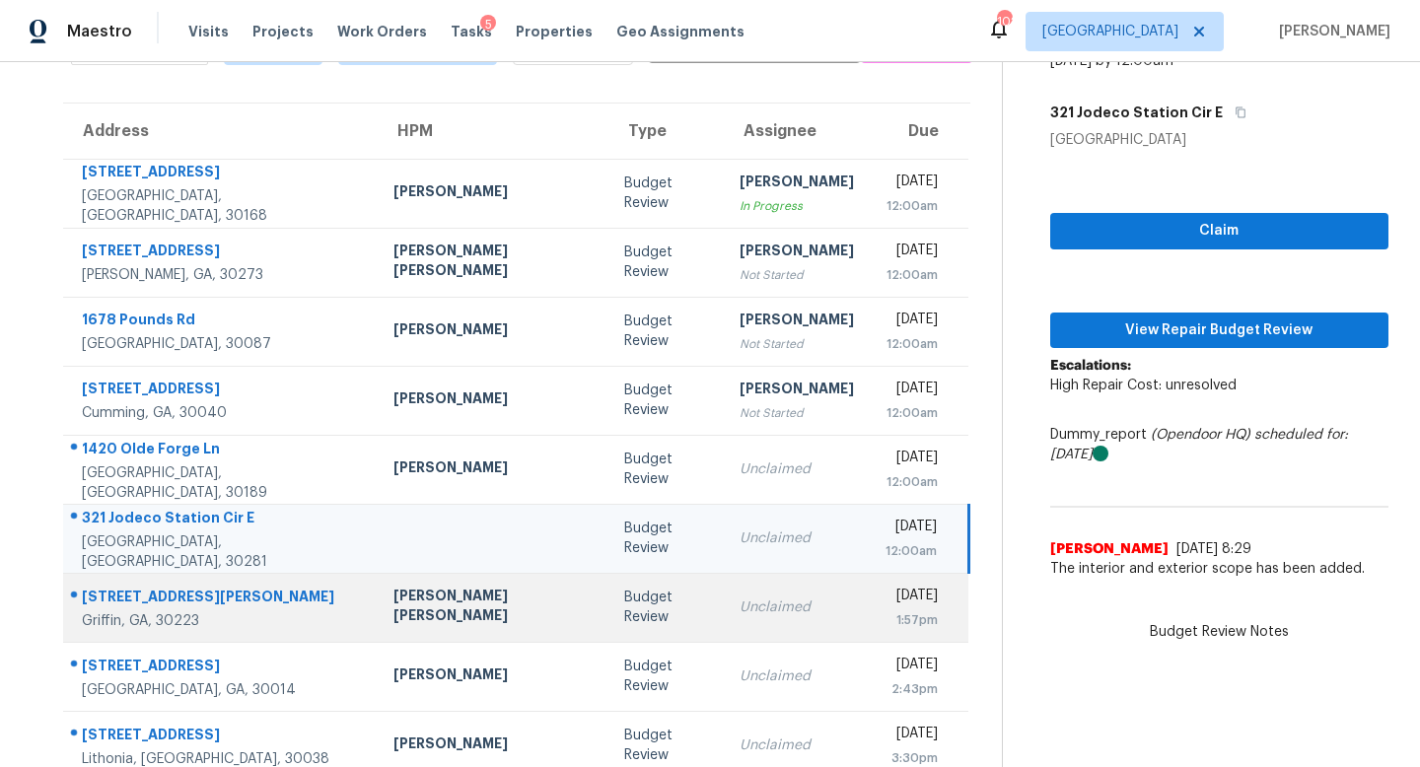
click at [752, 587] on td "Unclaimed" at bounding box center [797, 607] width 146 height 69
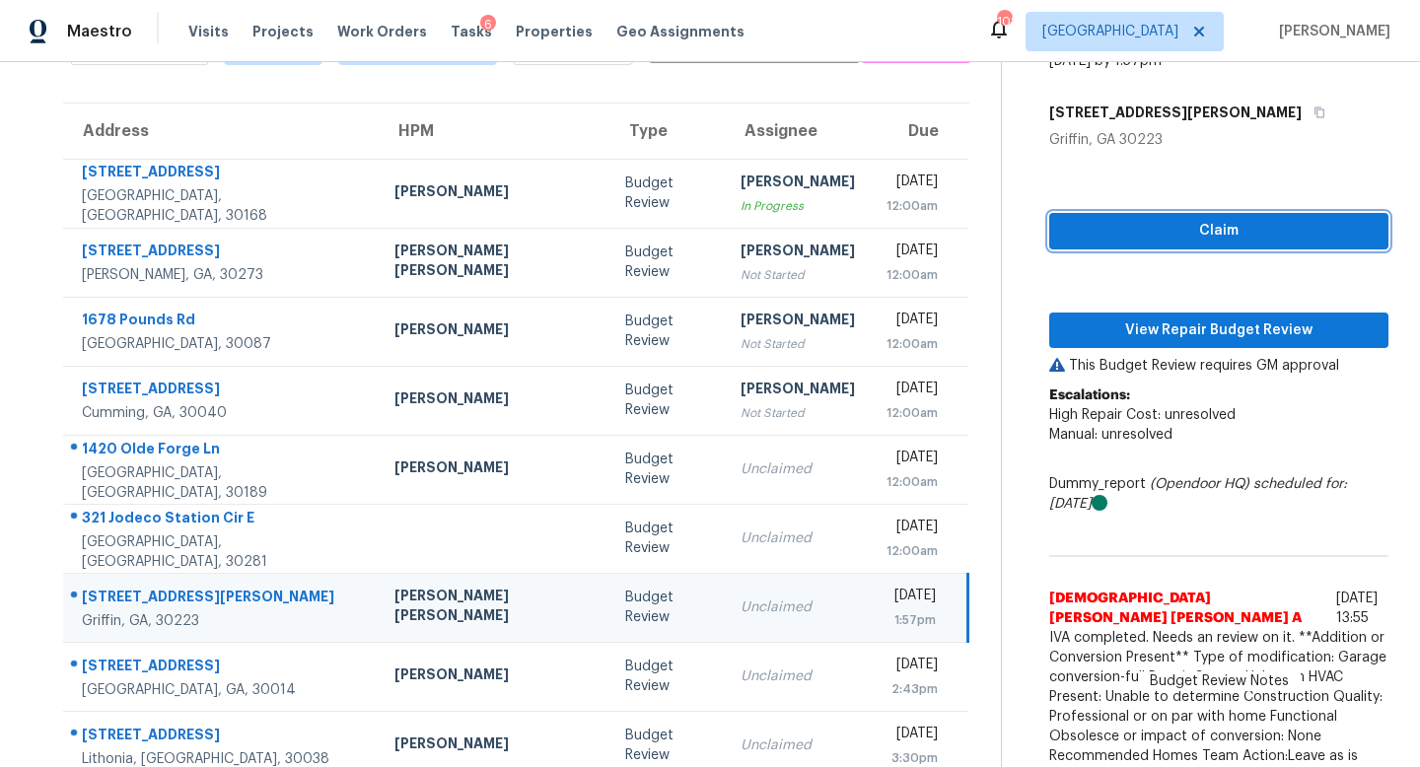
click at [1111, 231] on span "Claim" at bounding box center [1219, 231] width 308 height 25
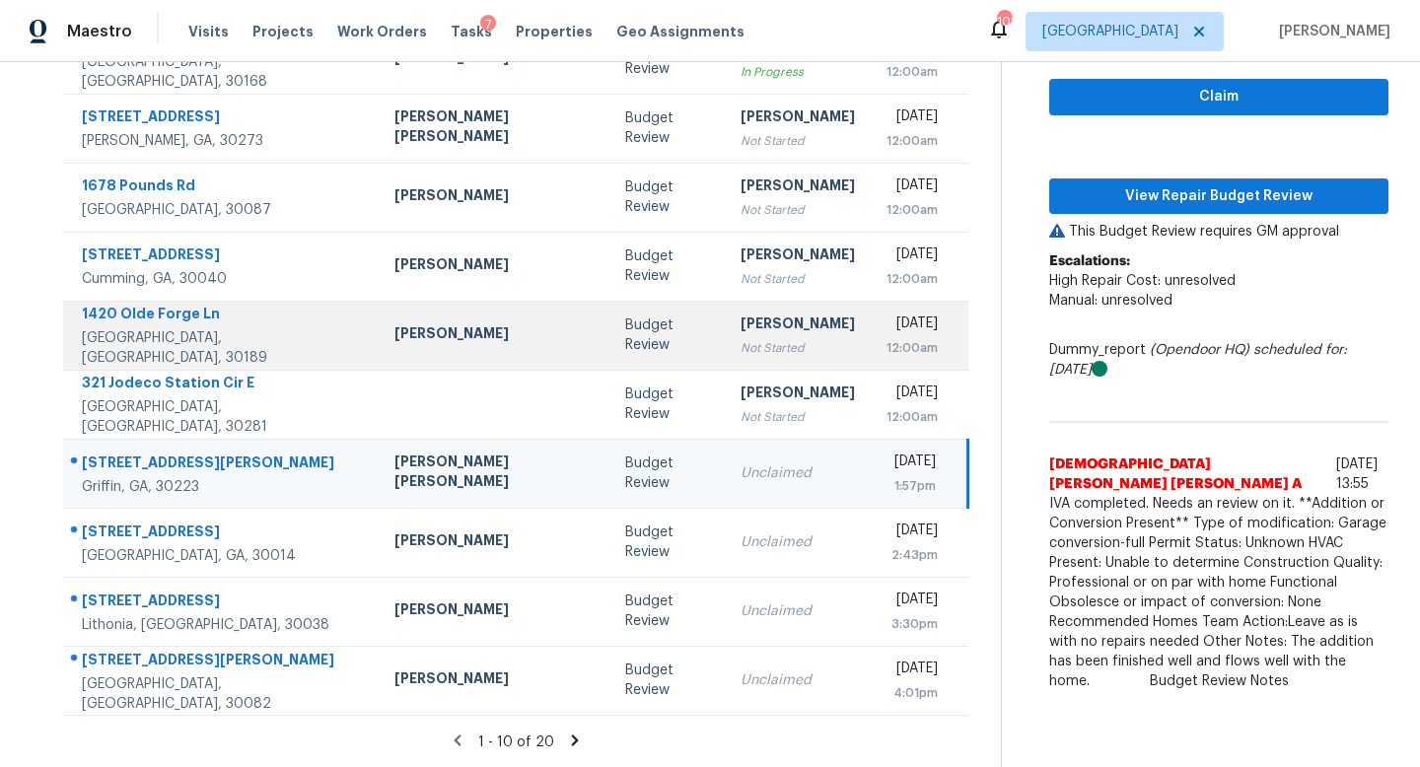
scroll to position [0, 0]
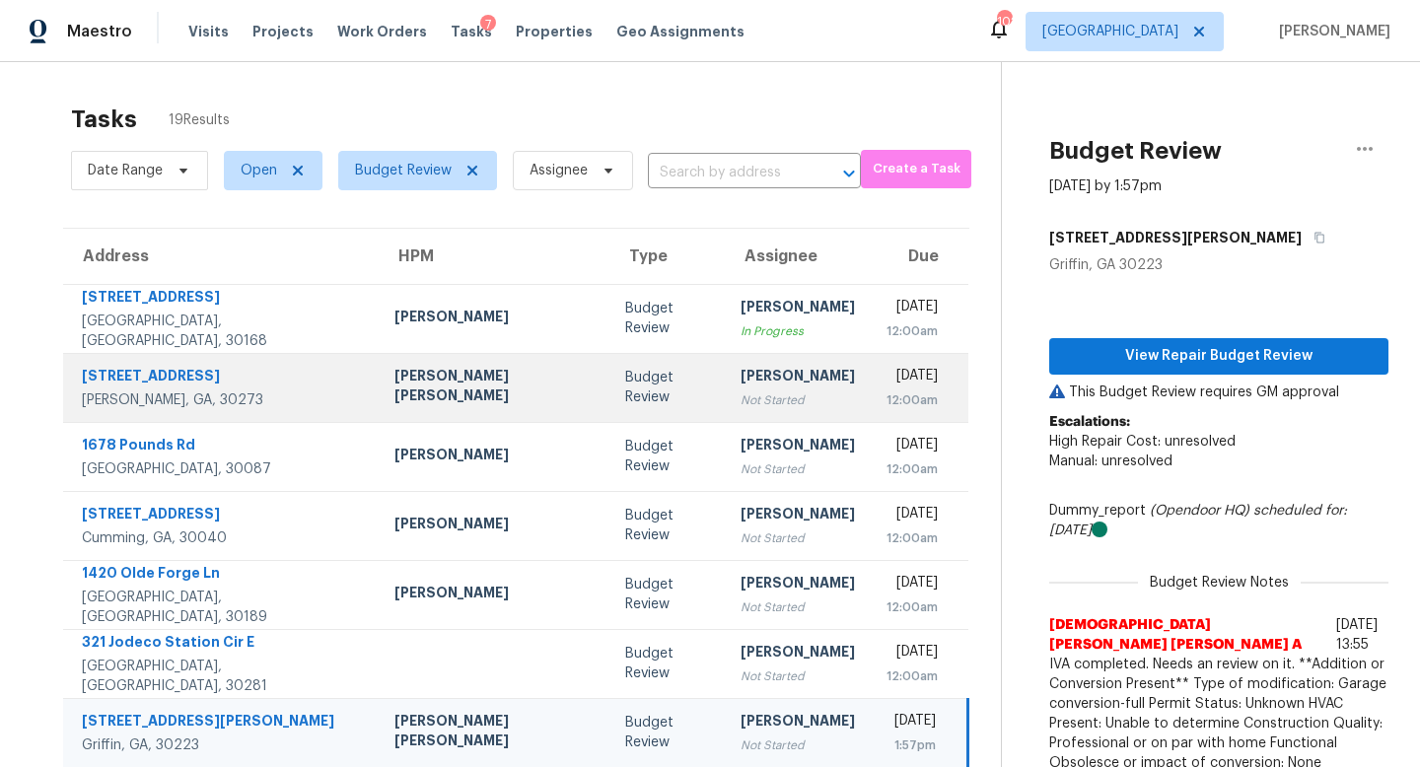
click at [625, 396] on div "Budget Review" at bounding box center [667, 387] width 84 height 39
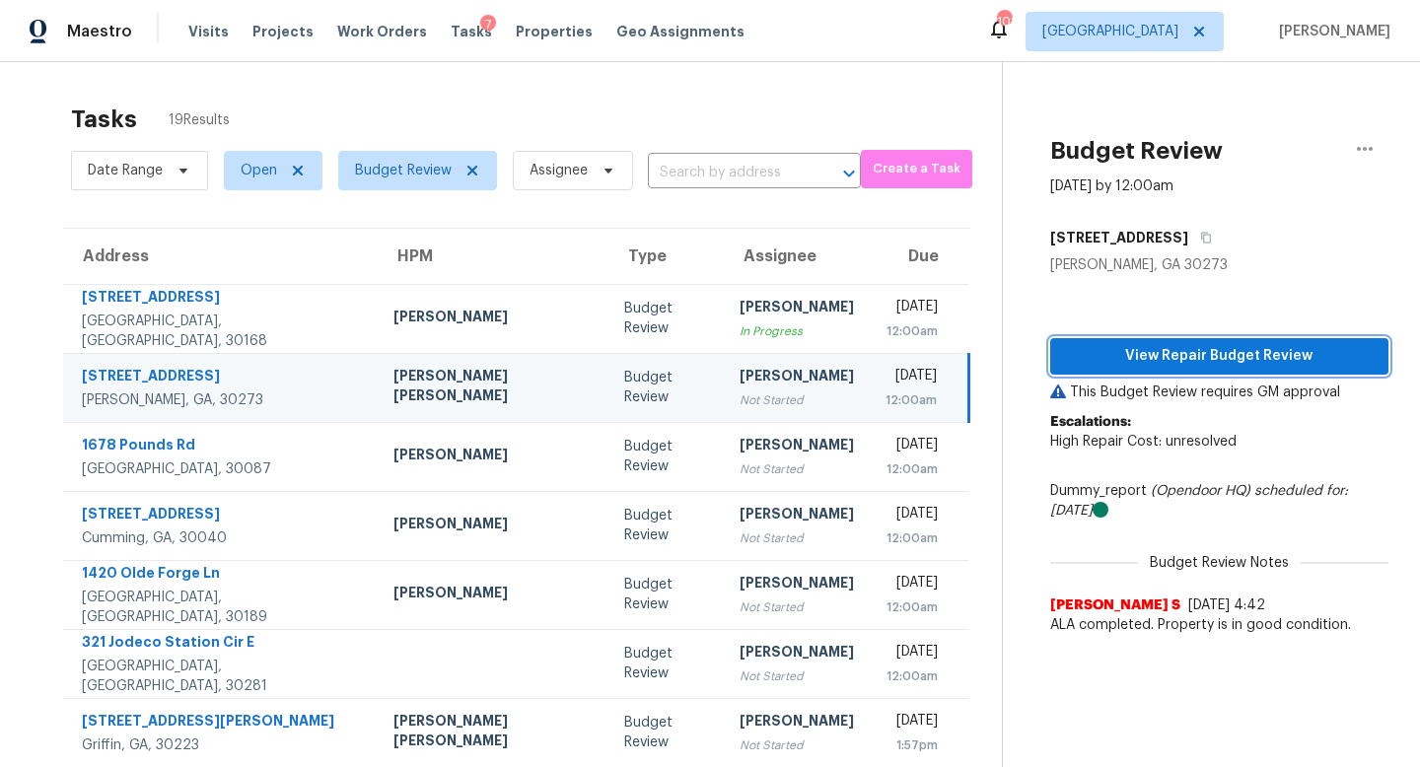
click at [1138, 349] on span "View Repair Budget Review" at bounding box center [1219, 356] width 307 height 25
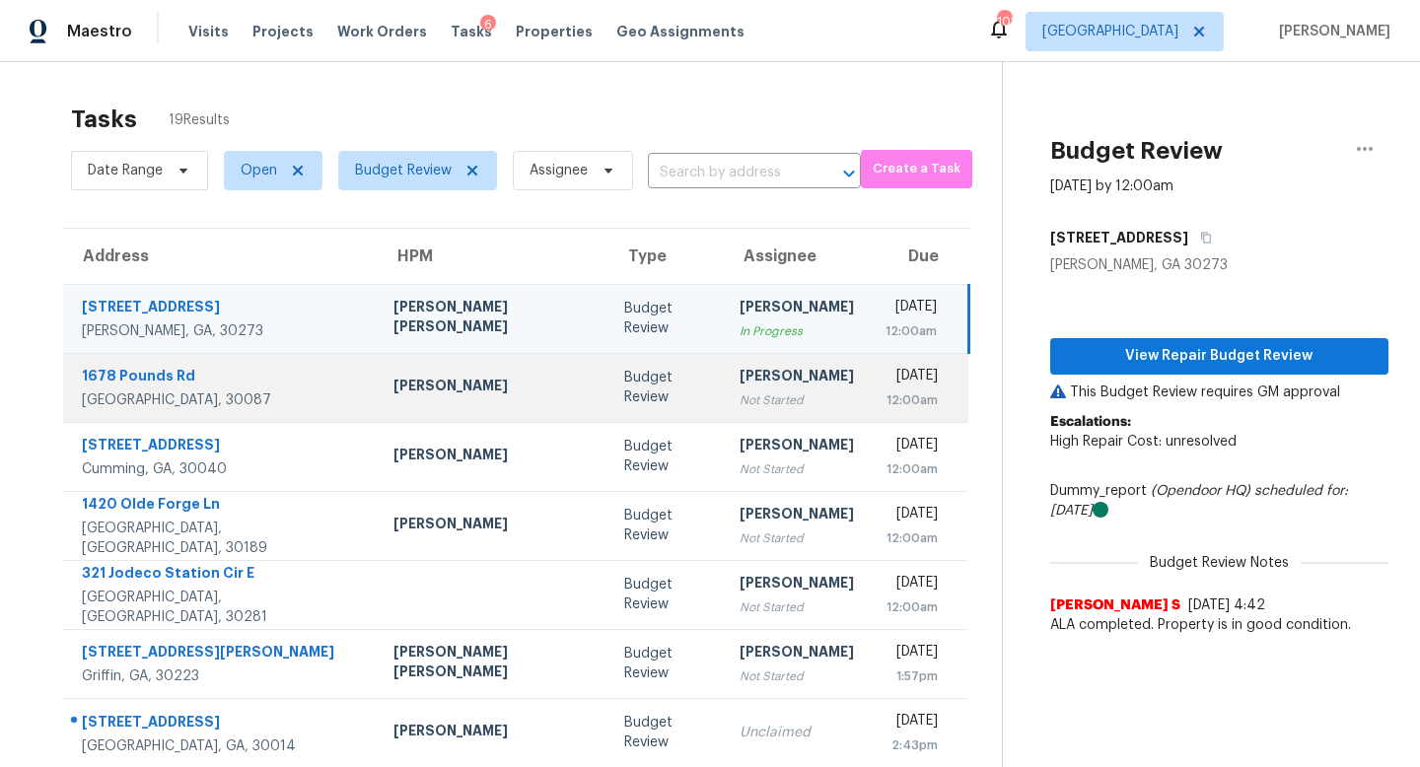
click at [724, 416] on td "Cynthia Herriott Not Started" at bounding box center [797, 387] width 146 height 69
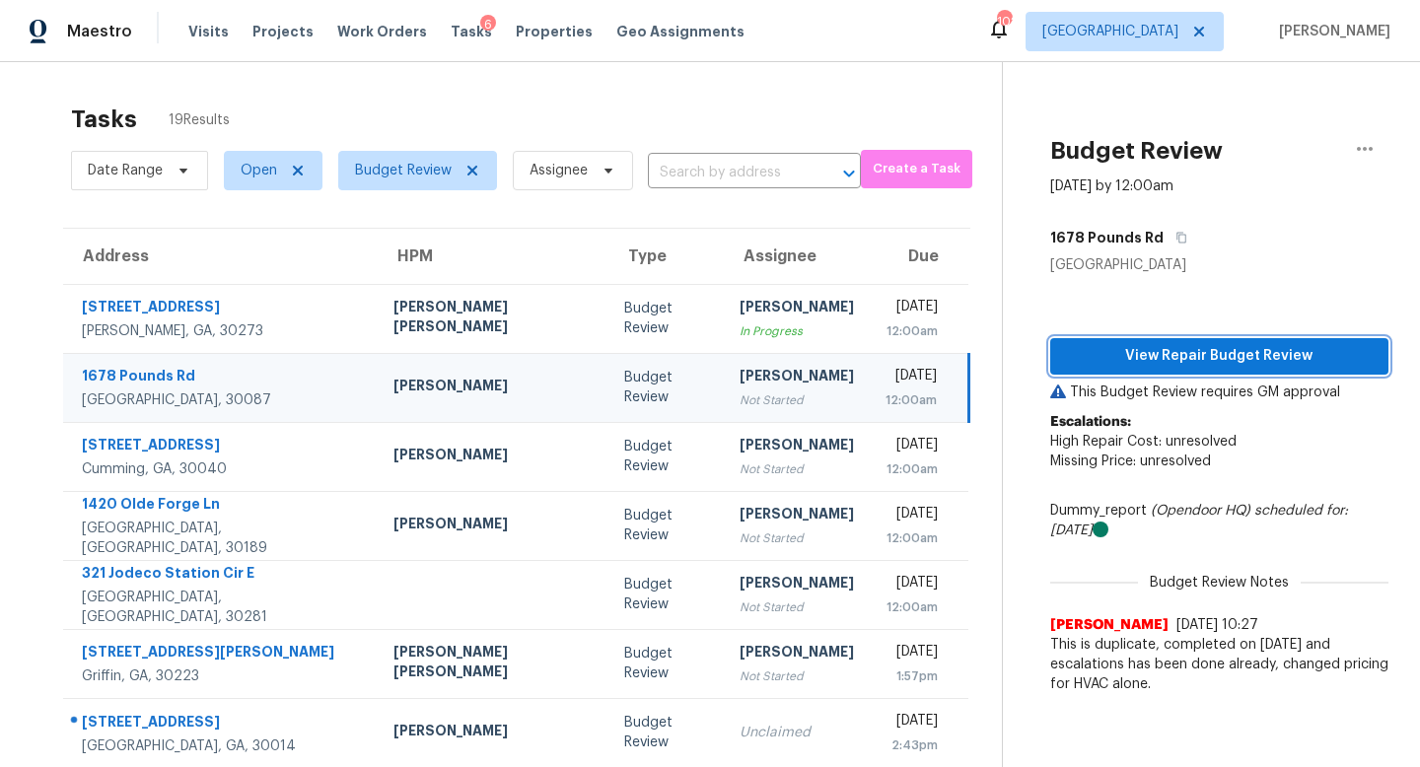
click at [1130, 355] on span "View Repair Budget Review" at bounding box center [1219, 356] width 307 height 25
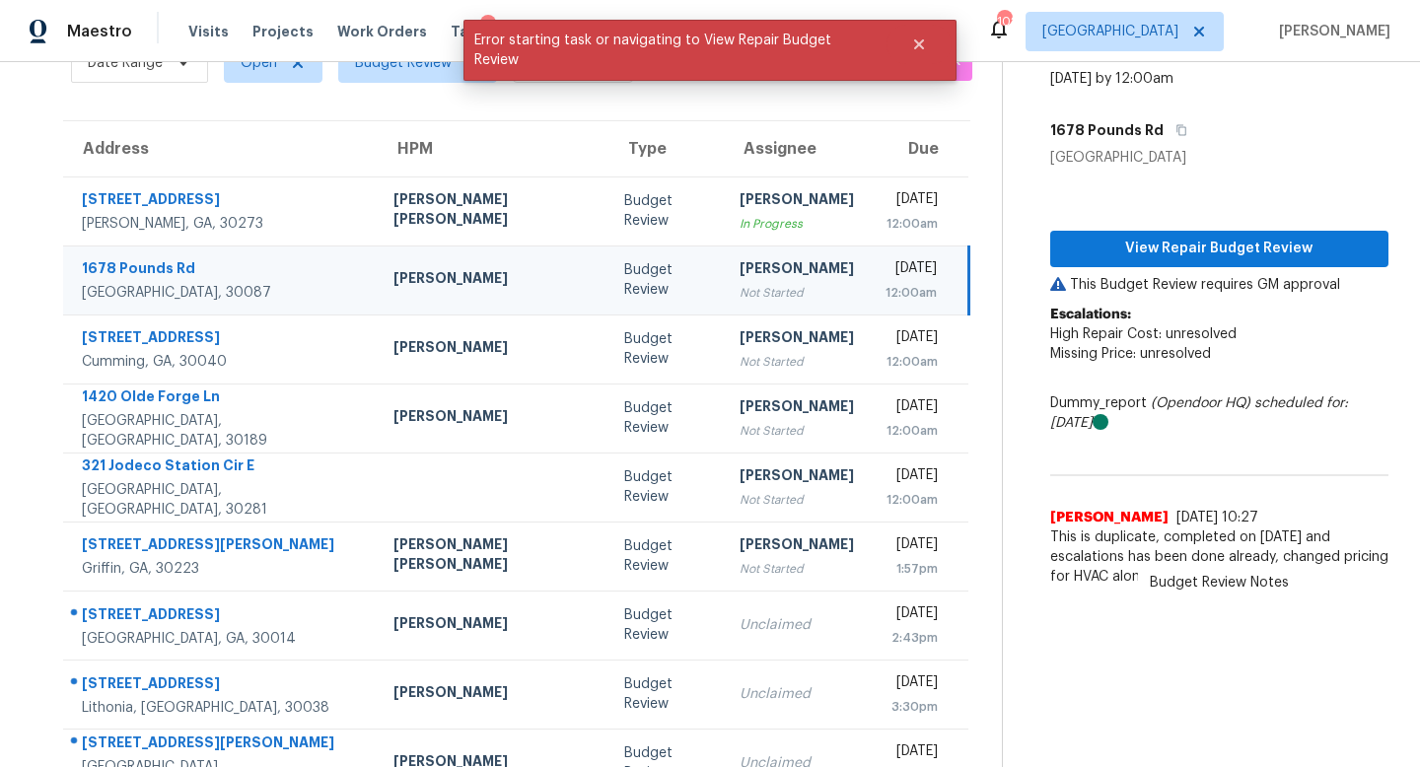
scroll to position [105, 0]
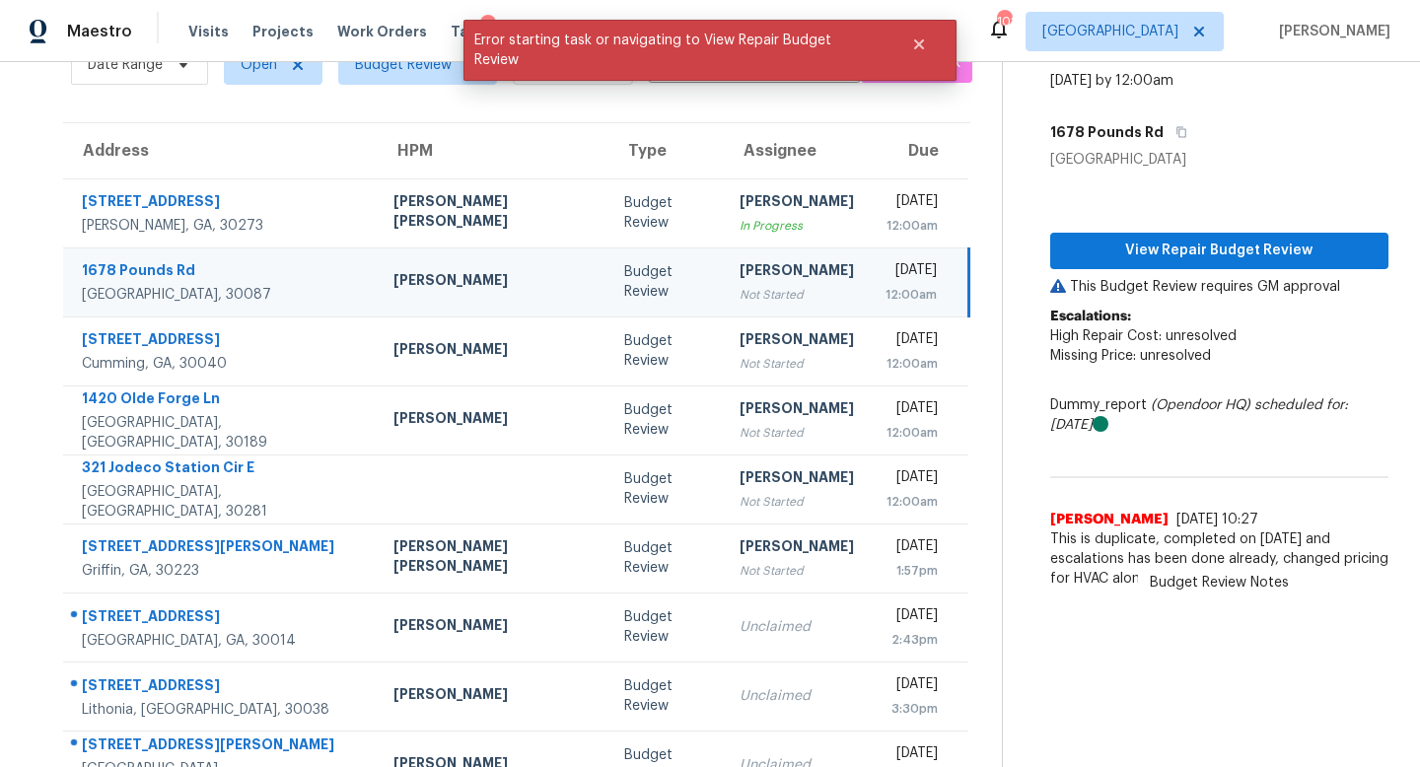
click at [739, 302] on div "Not Started" at bounding box center [796, 295] width 114 height 20
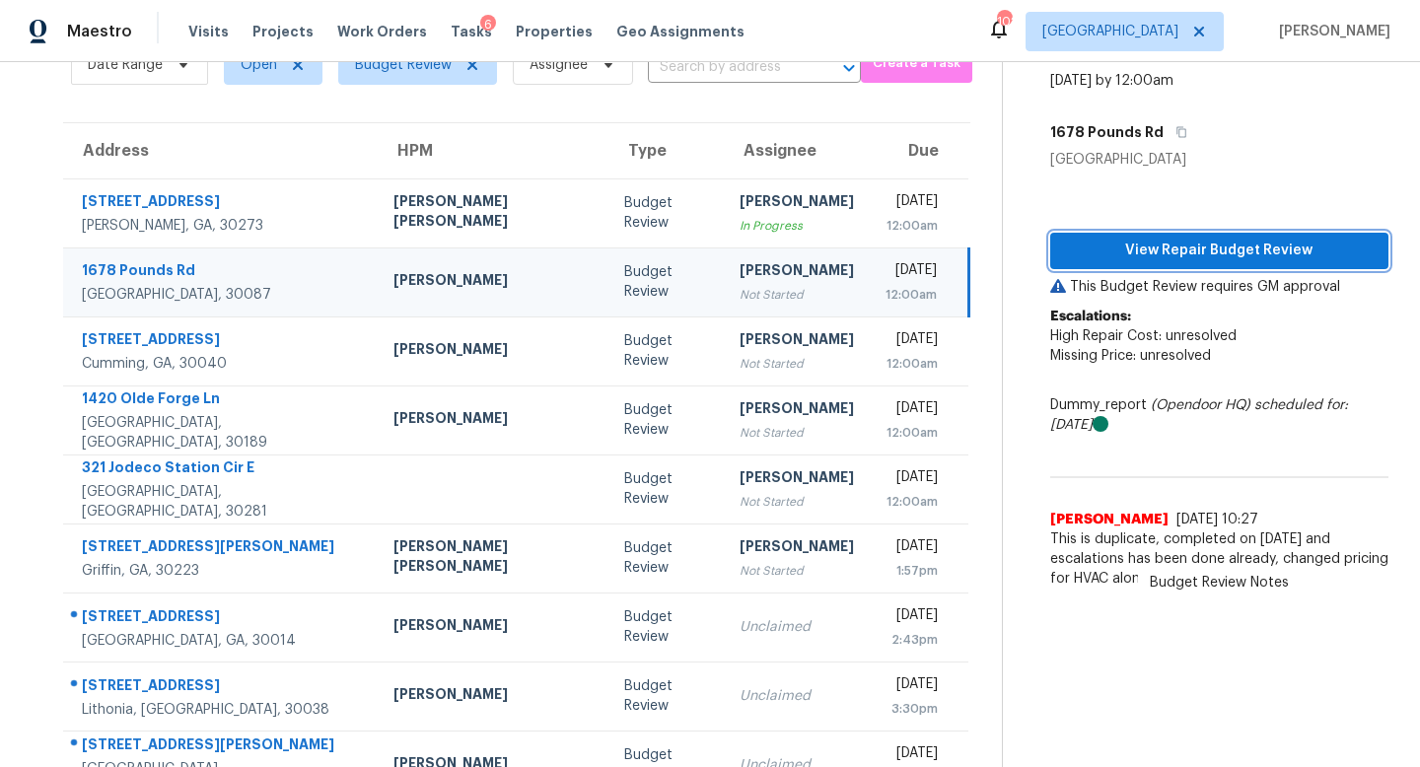
click at [1182, 265] on button "View Repair Budget Review" at bounding box center [1219, 251] width 338 height 36
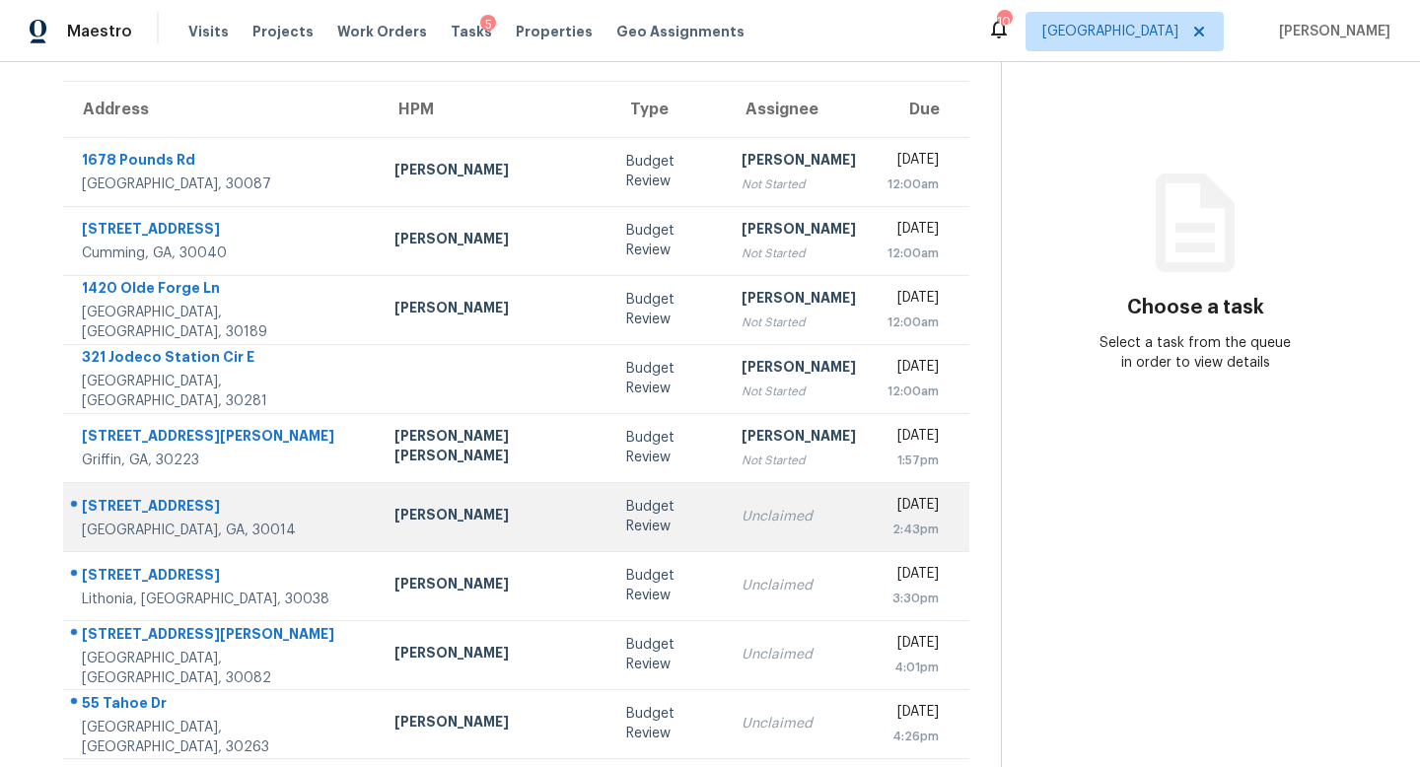
scroll to position [259, 0]
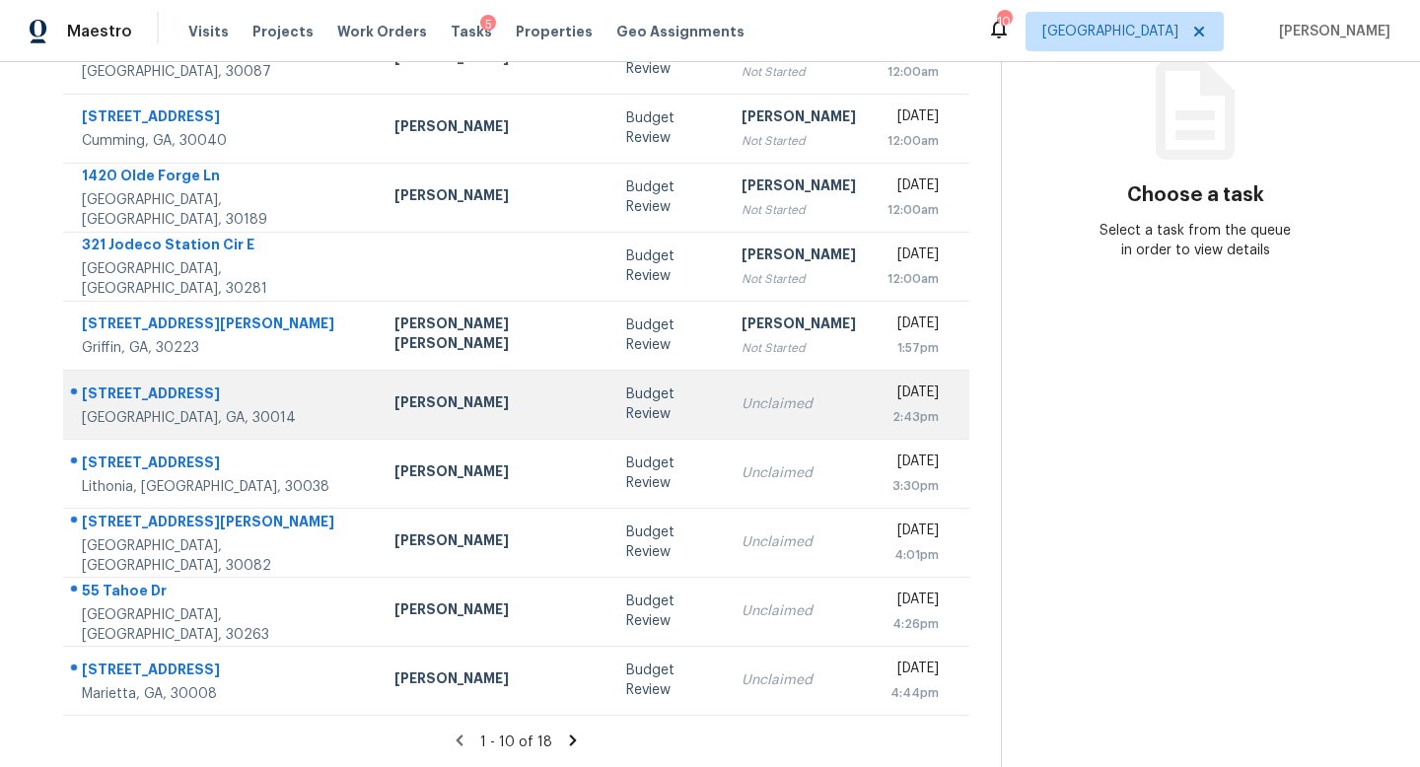
click at [726, 424] on td "Unclaimed" at bounding box center [799, 404] width 146 height 69
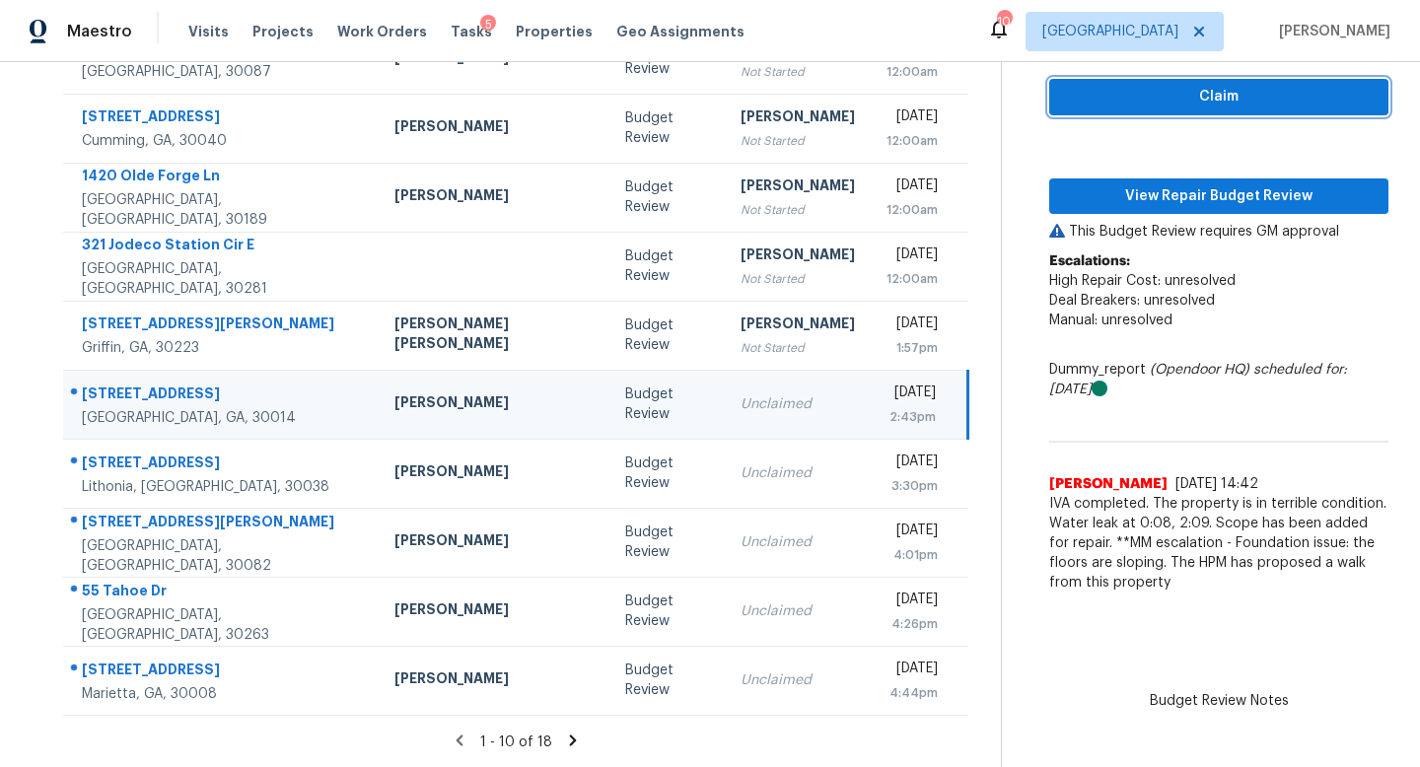
click at [1065, 101] on span "Claim" at bounding box center [1219, 97] width 308 height 25
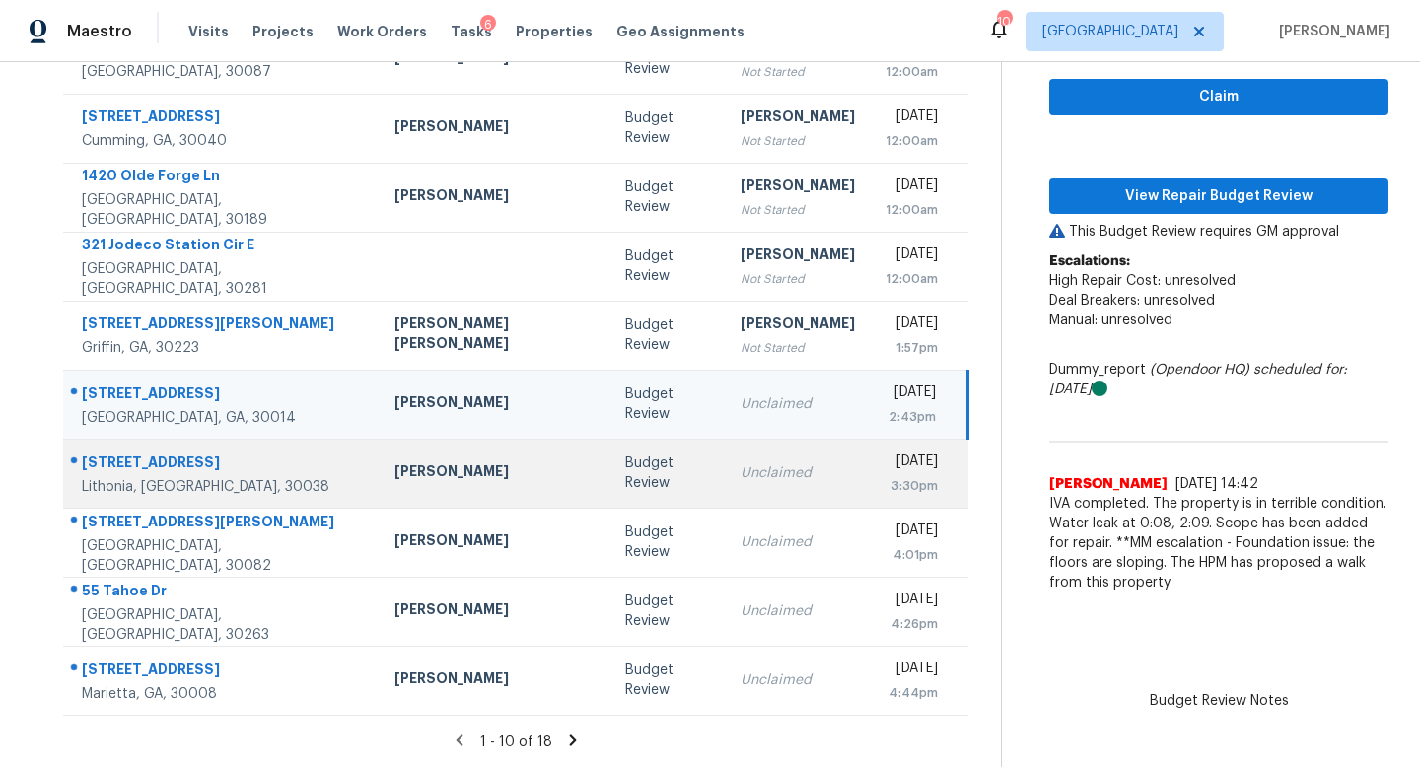
click at [740, 467] on div "Unclaimed" at bounding box center [797, 473] width 114 height 20
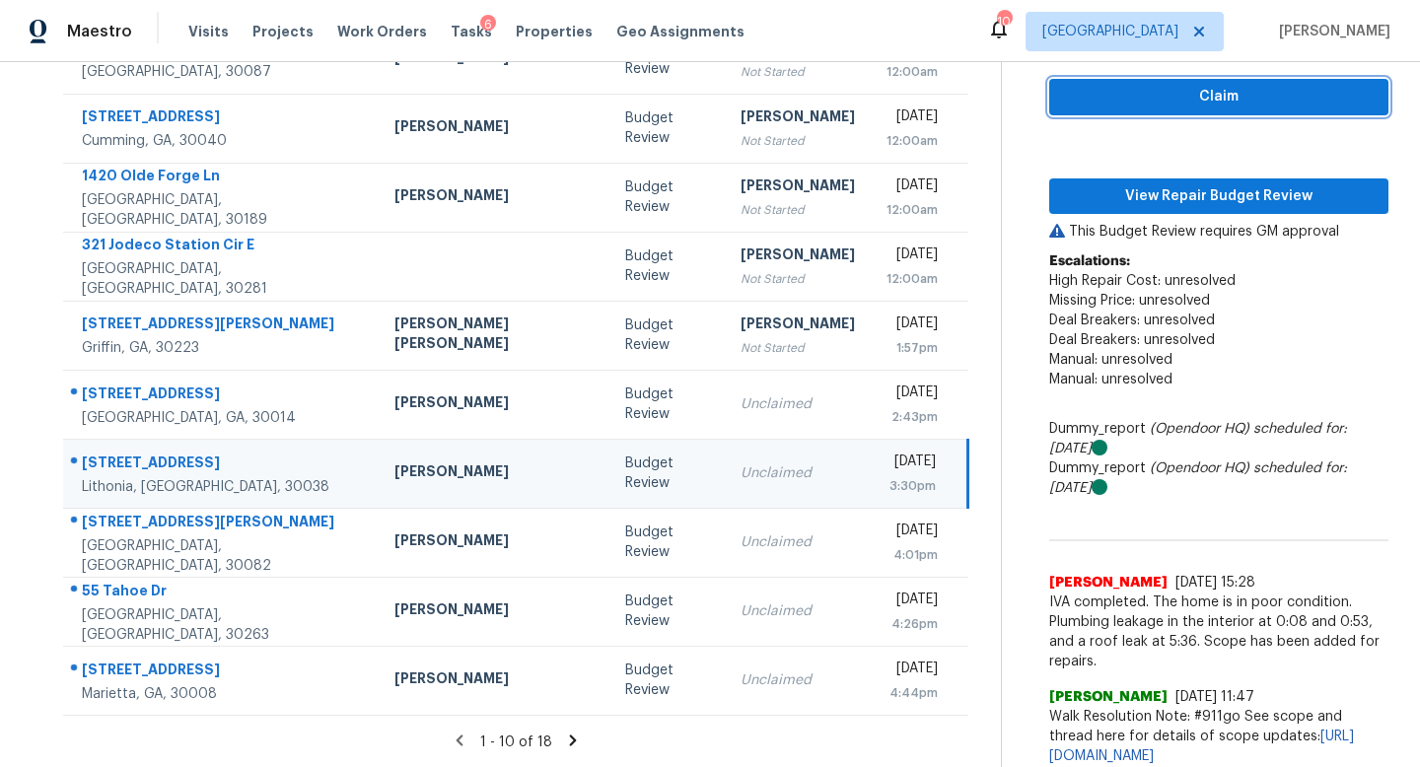
click at [1065, 106] on span "Claim" at bounding box center [1219, 97] width 308 height 25
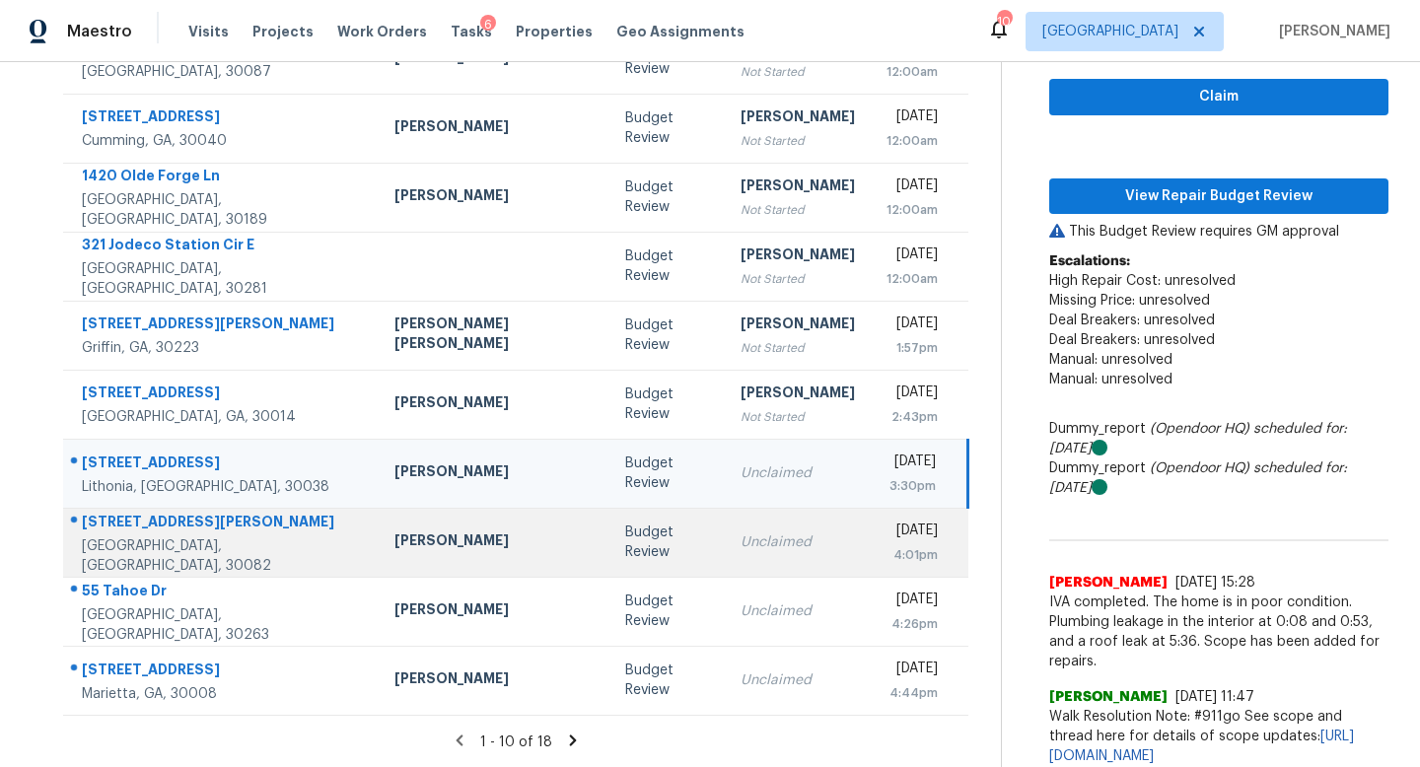
click at [731, 556] on td "Unclaimed" at bounding box center [798, 542] width 146 height 69
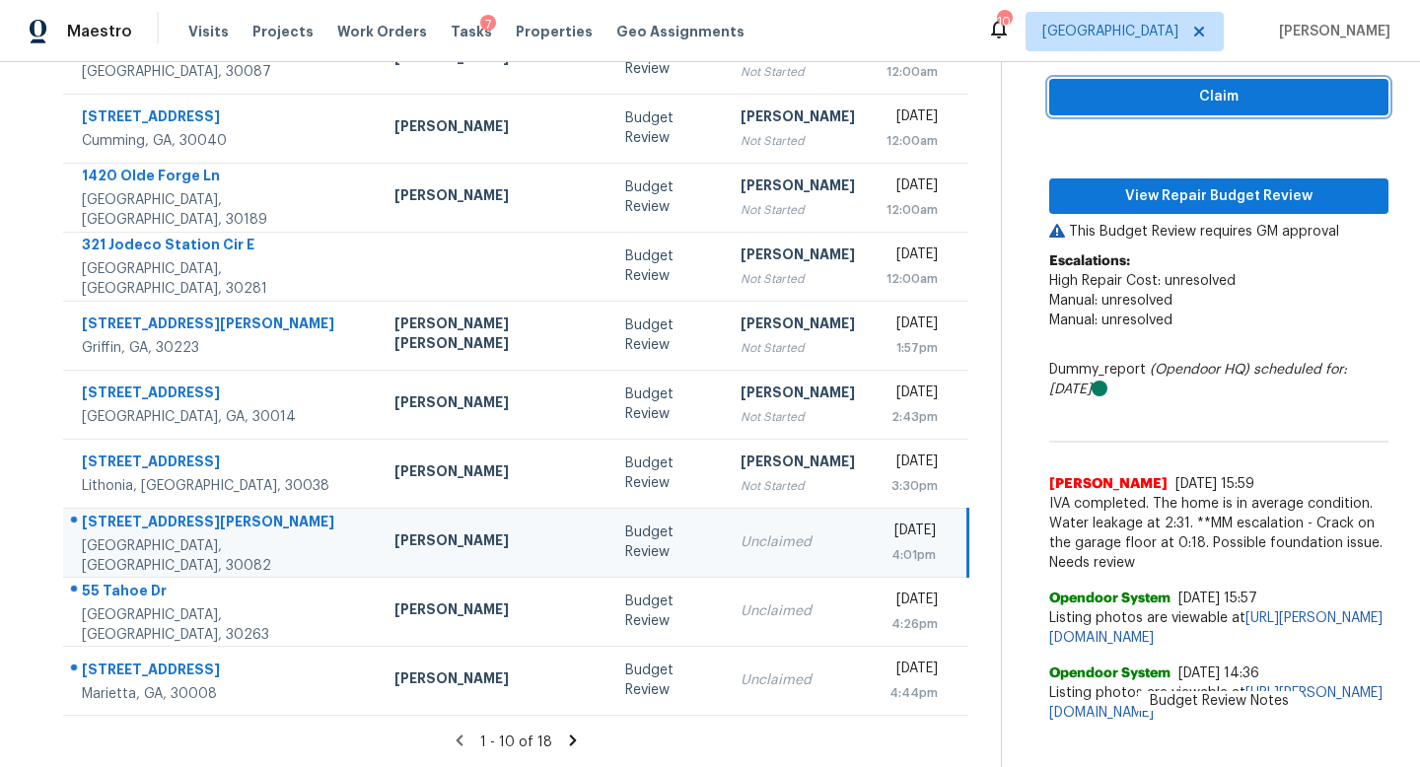
click at [1085, 92] on span "Claim" at bounding box center [1219, 97] width 308 height 25
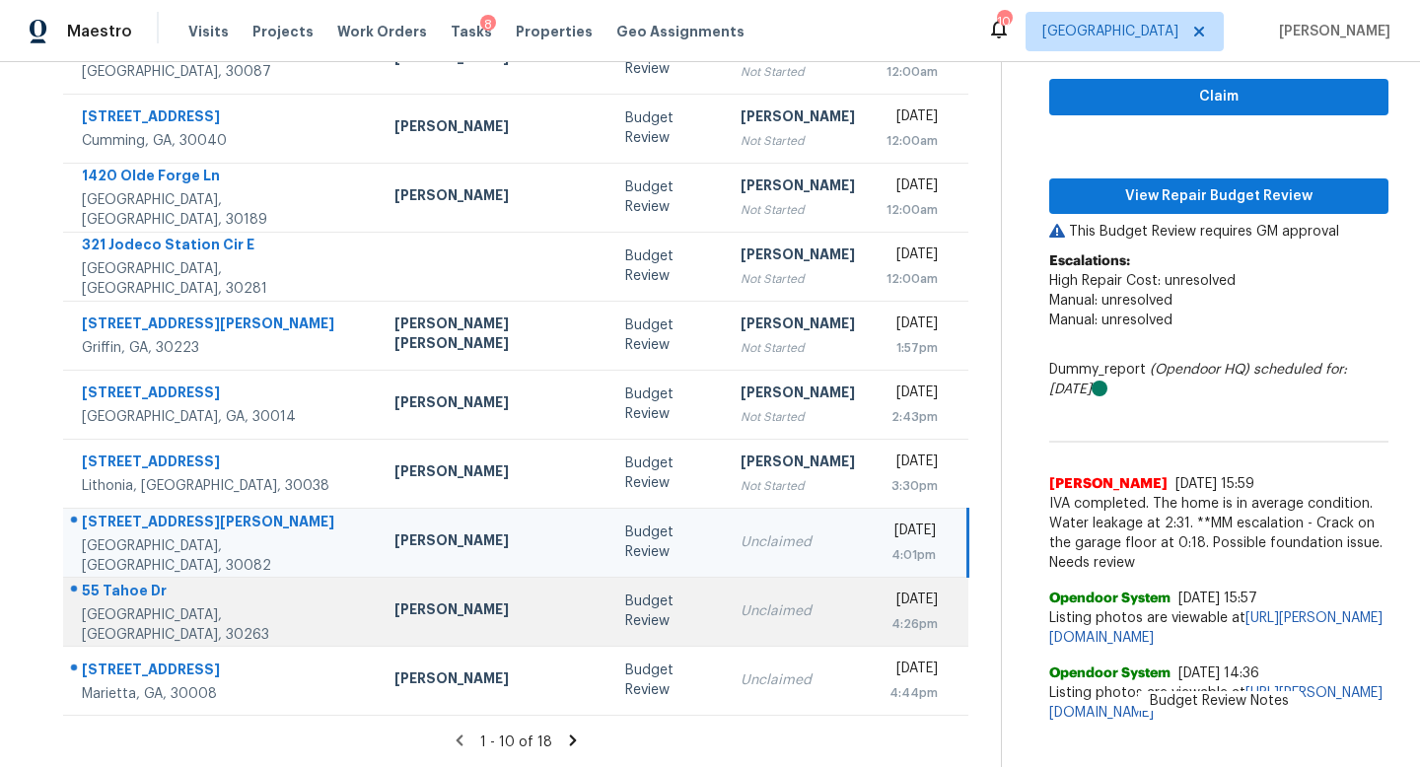
click at [725, 627] on td "Unclaimed" at bounding box center [798, 611] width 146 height 69
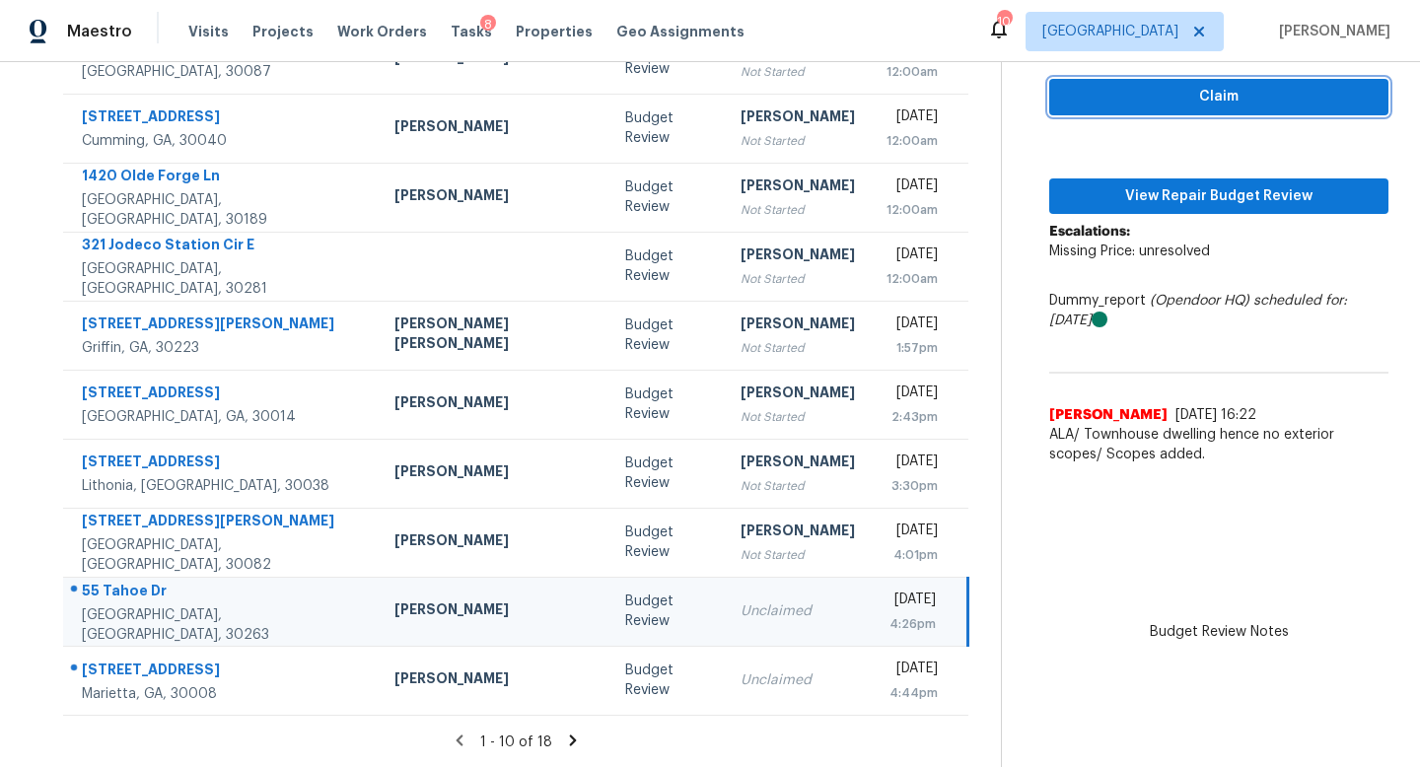
click at [1093, 99] on span "Claim" at bounding box center [1219, 97] width 308 height 25
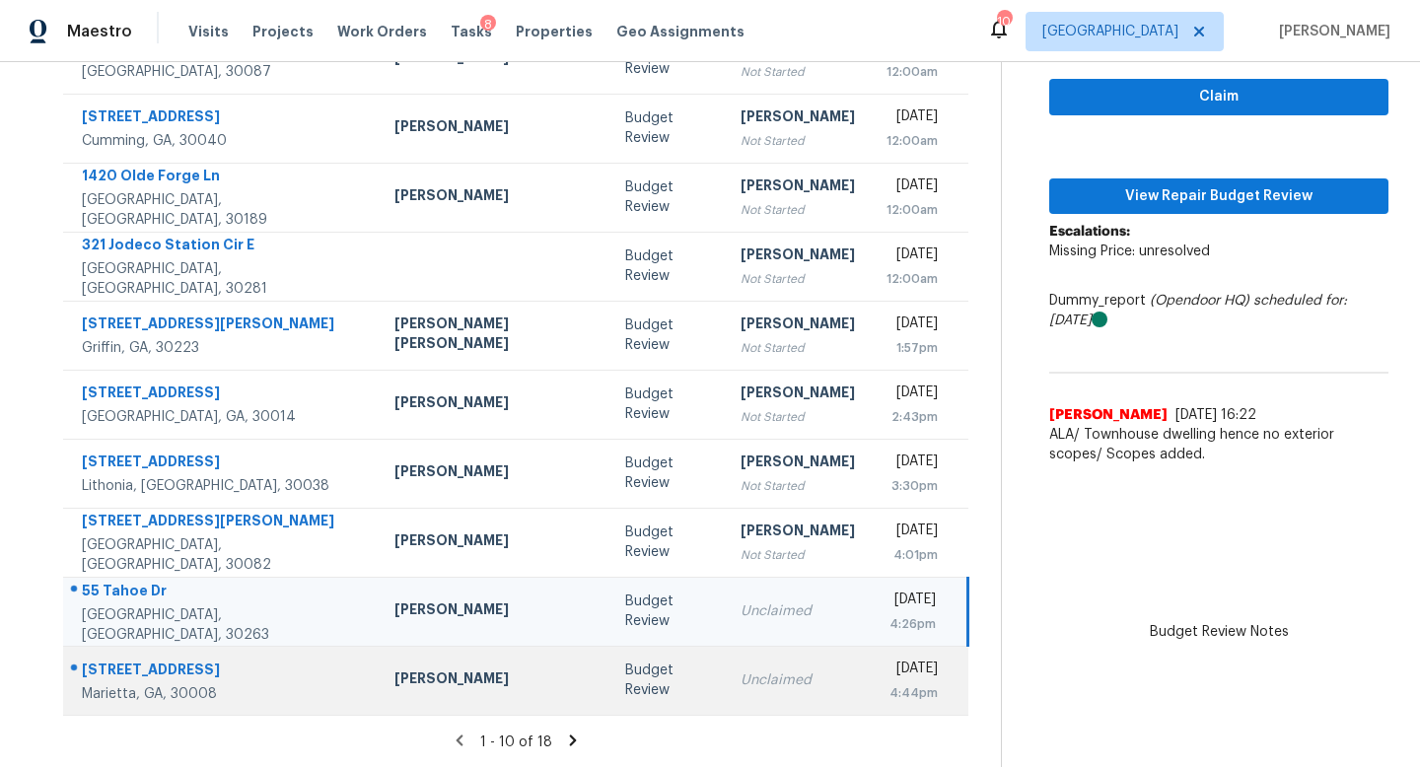
click at [740, 670] on div "Unclaimed" at bounding box center [797, 680] width 114 height 20
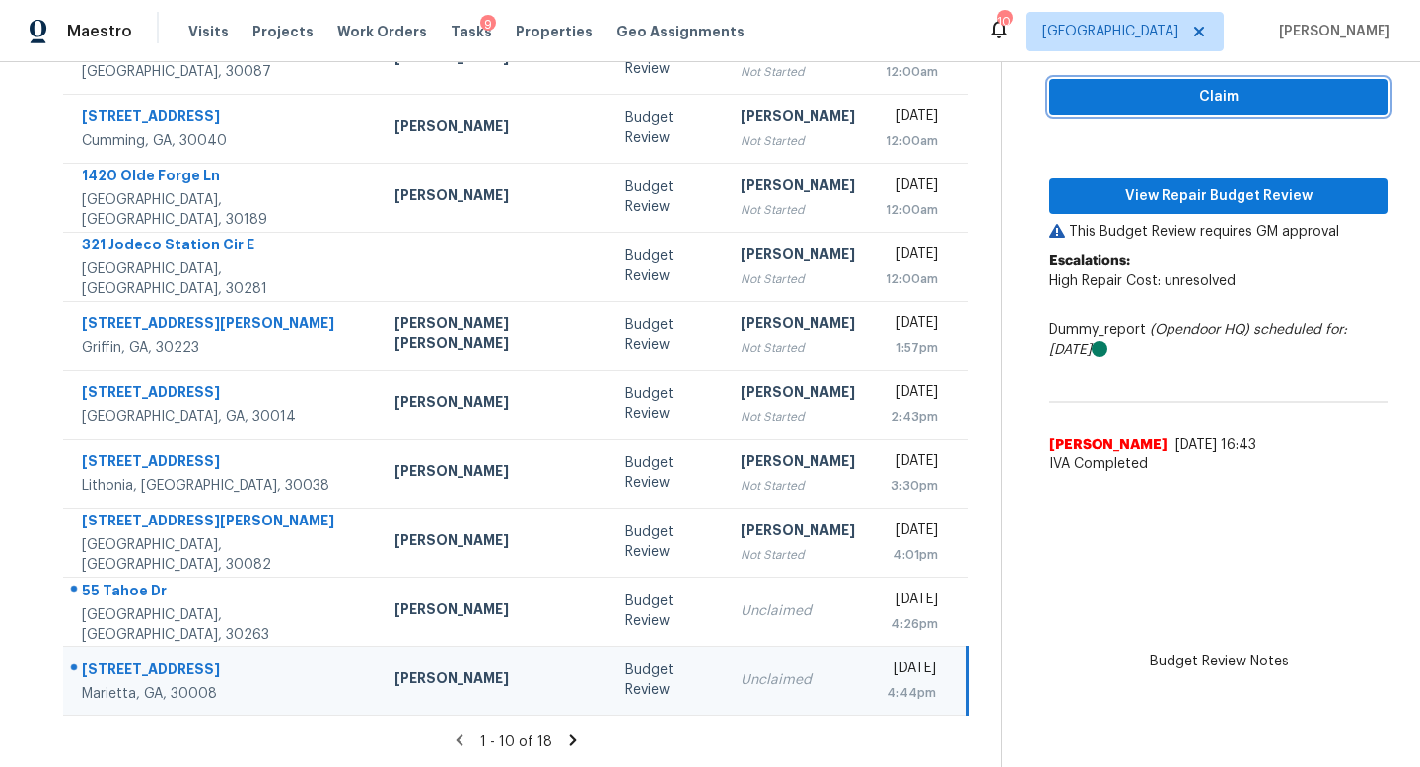
click at [1099, 96] on span "Claim" at bounding box center [1219, 97] width 308 height 25
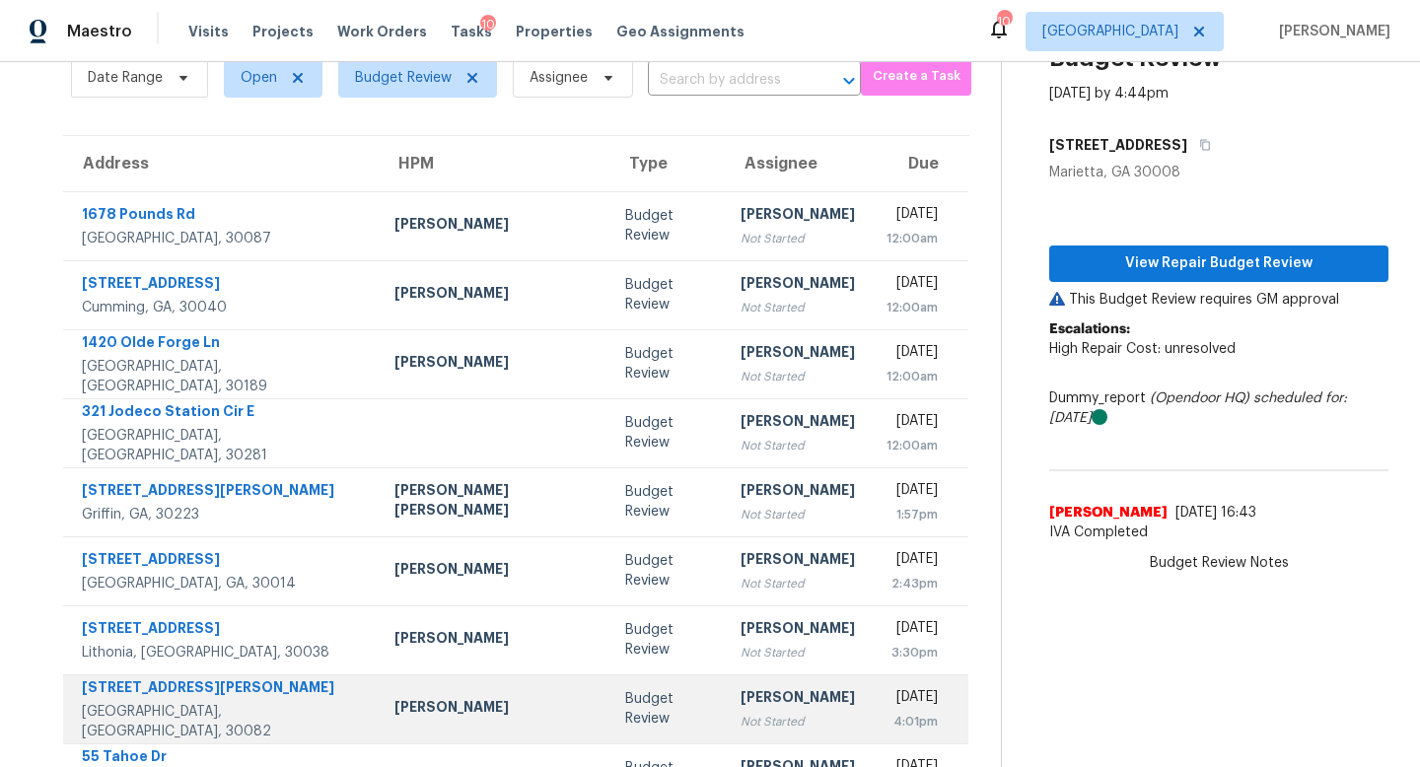
scroll to position [0, 0]
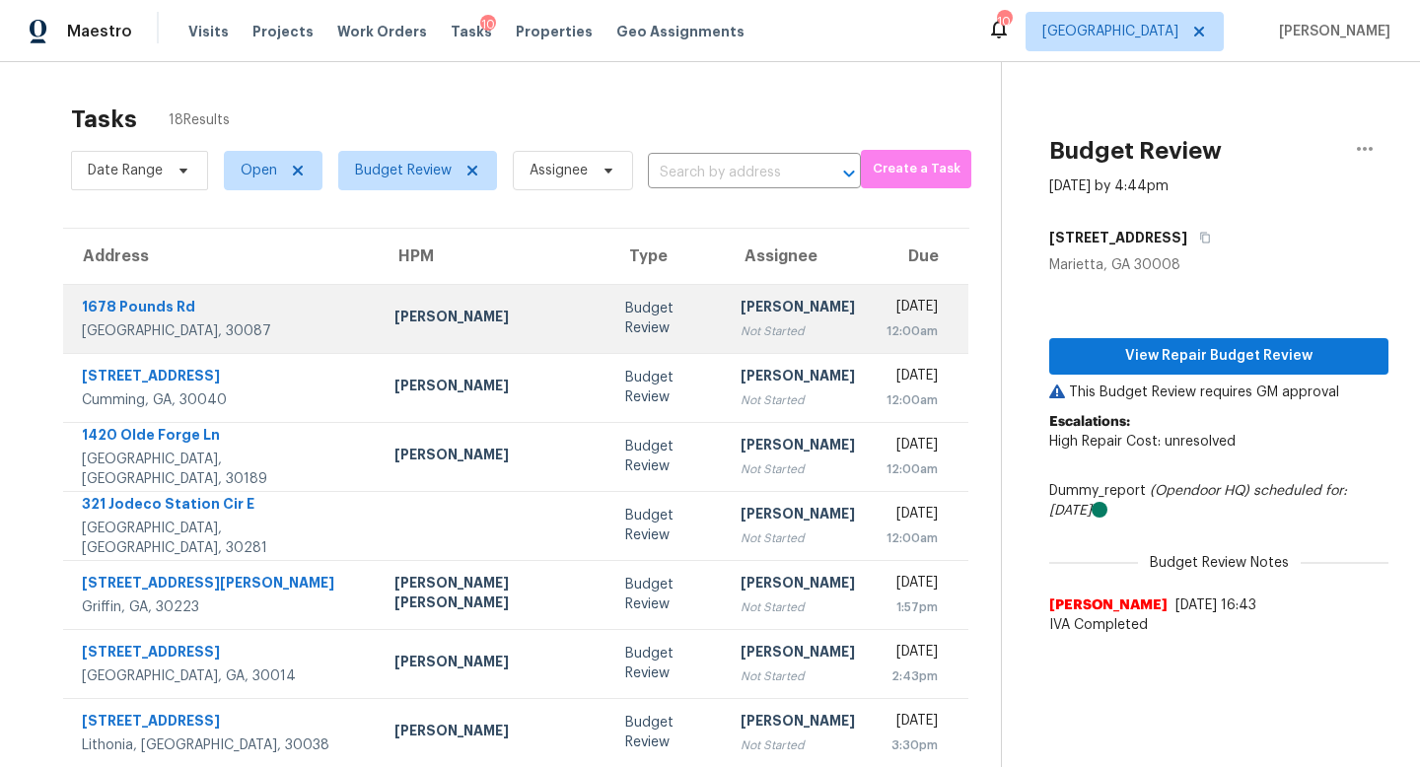
click at [740, 328] on div "Not Started" at bounding box center [797, 331] width 114 height 20
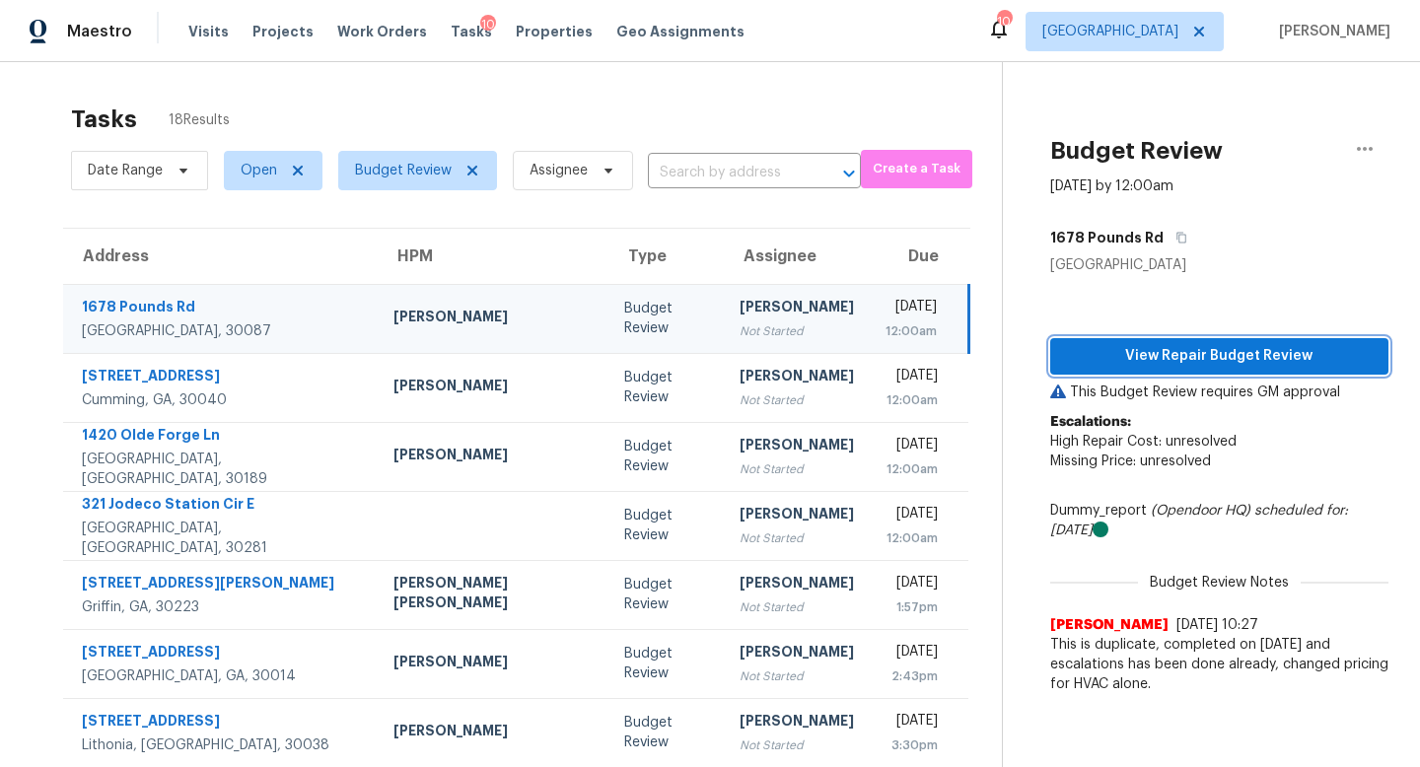
click at [1136, 366] on span "View Repair Budget Review" at bounding box center [1219, 356] width 307 height 25
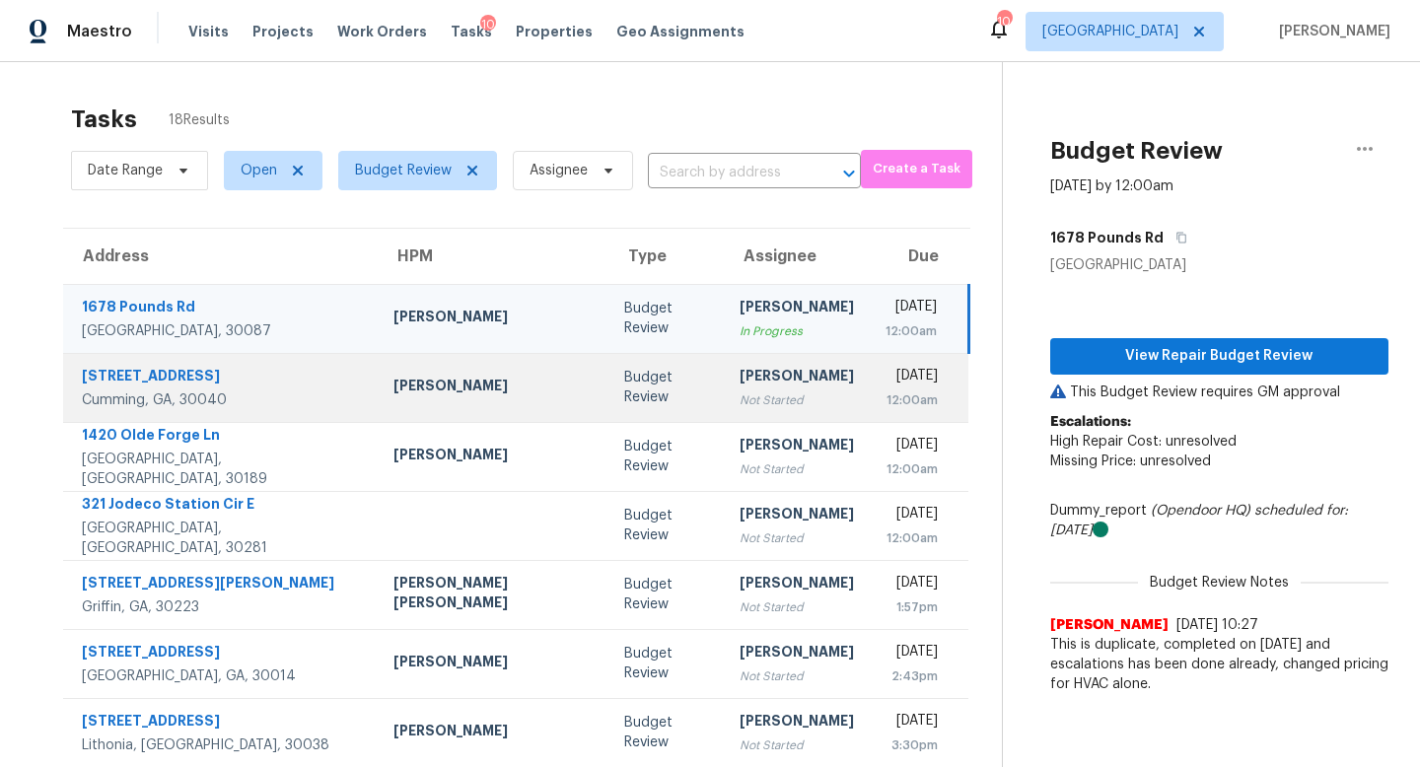
click at [885, 405] on div "12:00am" at bounding box center [911, 400] width 53 height 20
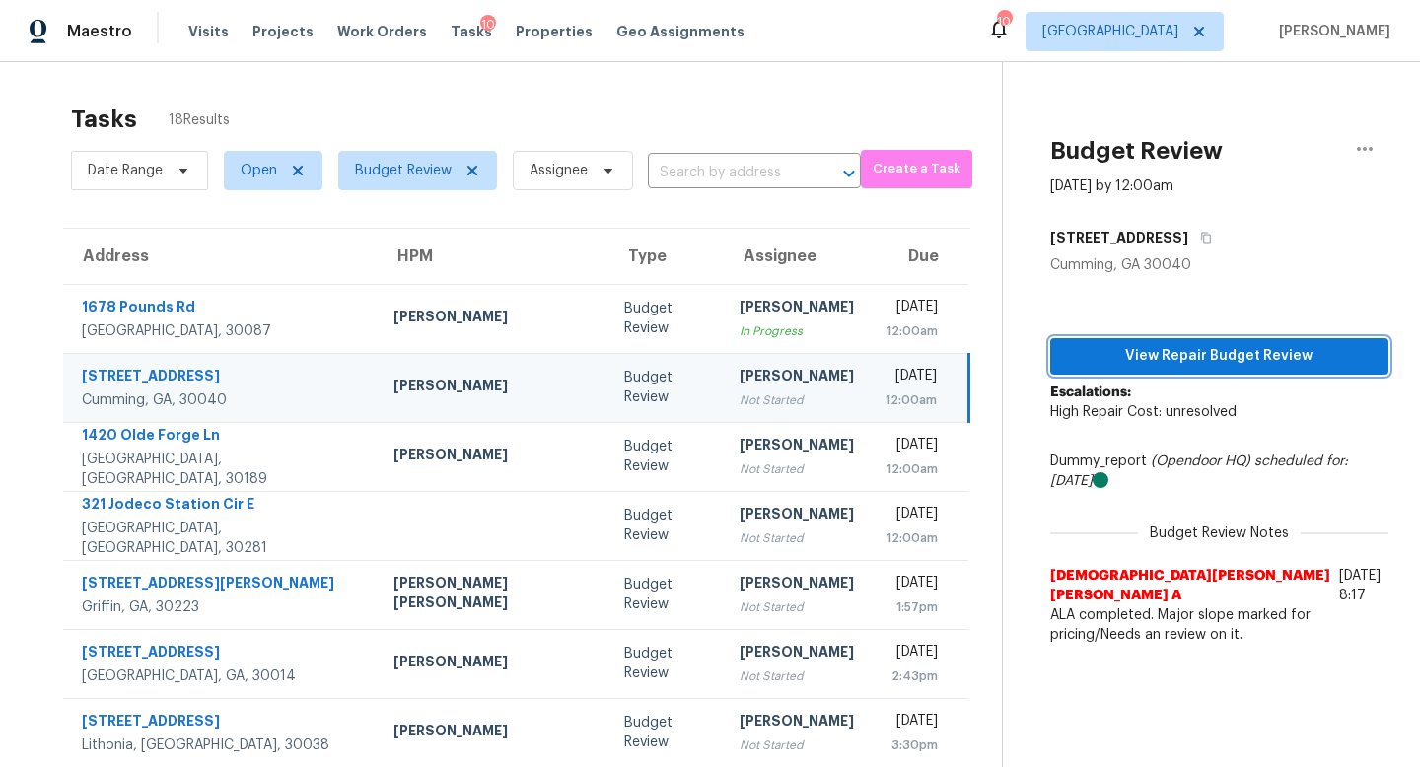
click at [1196, 365] on span "View Repair Budget Review" at bounding box center [1219, 356] width 307 height 25
